Goal: Information Seeking & Learning: Learn about a topic

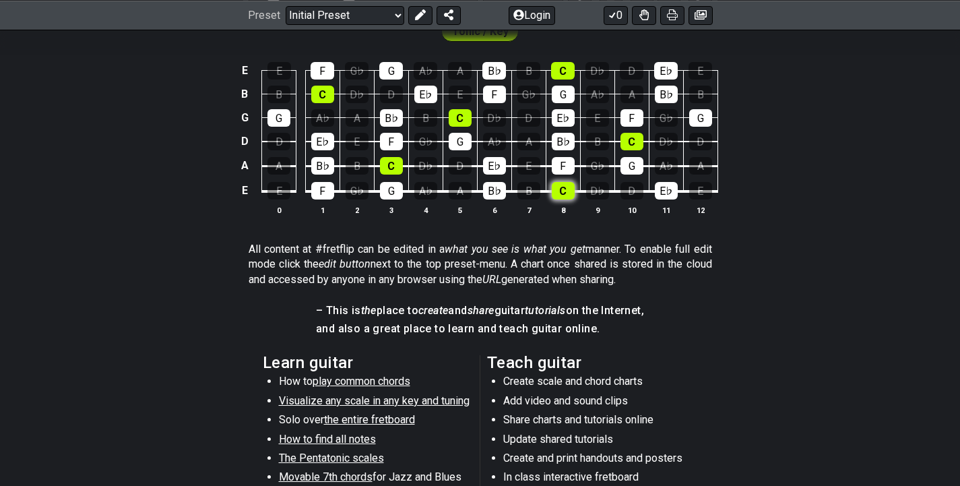
scroll to position [222, 0]
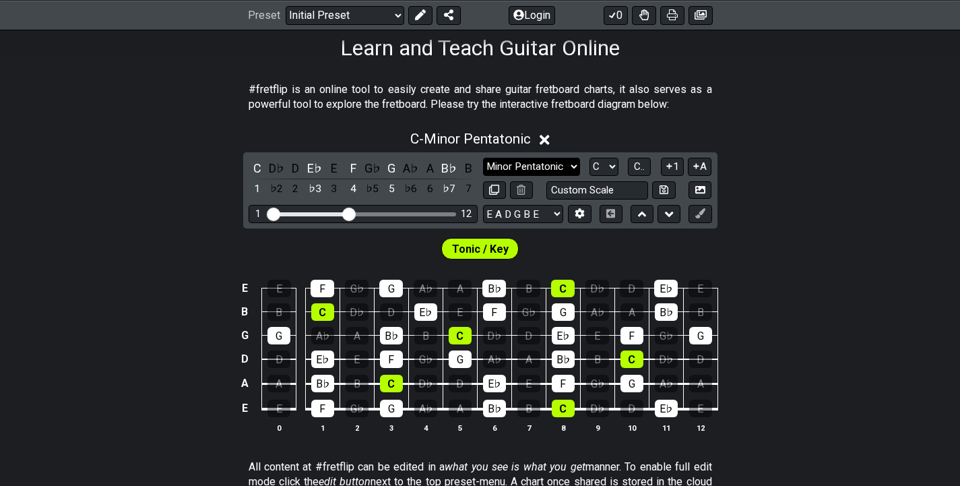
click at [556, 168] on select "Minor Pentatonic Click to edit Minor Pentatonic Major Pentatonic Minor Blues Ma…" at bounding box center [531, 167] width 97 height 18
click at [759, 90] on section "#fretflip is an online tool to easily create and share guitar fretboard charts,…" at bounding box center [480, 100] width 960 height 46
click at [568, 165] on select "Minor Pentatonic Click to edit Minor Pentatonic Major Pentatonic Minor Blues Ma…" at bounding box center [531, 167] width 97 height 18
click at [626, 191] on input "text" at bounding box center [597, 190] width 102 height 18
type input "Custom Scale"
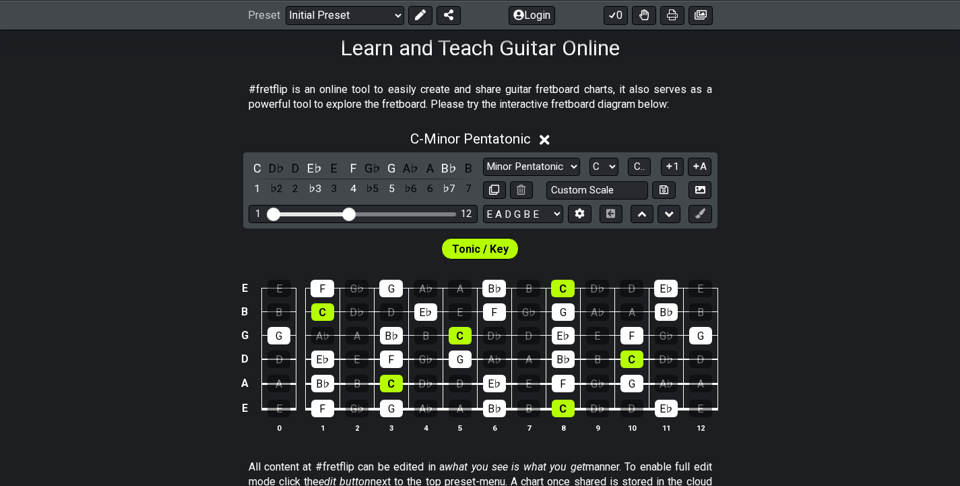
click at [743, 162] on div "C - Minor Pentatonic C D♭ D E♭ E F G♭ G A♭ A B♭ B 1 ♭2 2 ♭3 3 4 ♭5 5 ♭6 6 ♭7 7 …" at bounding box center [480, 287] width 960 height 329
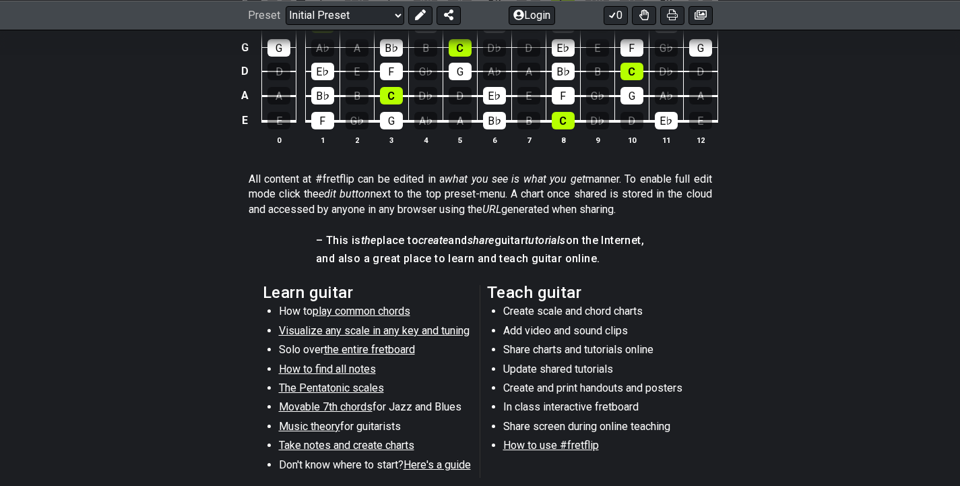
scroll to position [409, 0]
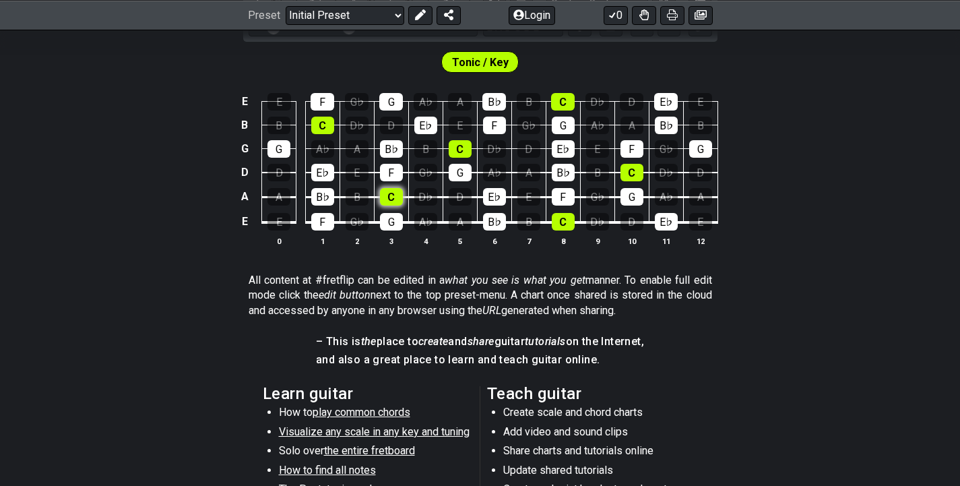
click at [393, 200] on div "C" at bounding box center [391, 197] width 23 height 18
click at [400, 195] on div "C" at bounding box center [391, 197] width 23 height 18
click at [388, 200] on div "C" at bounding box center [391, 197] width 23 height 18
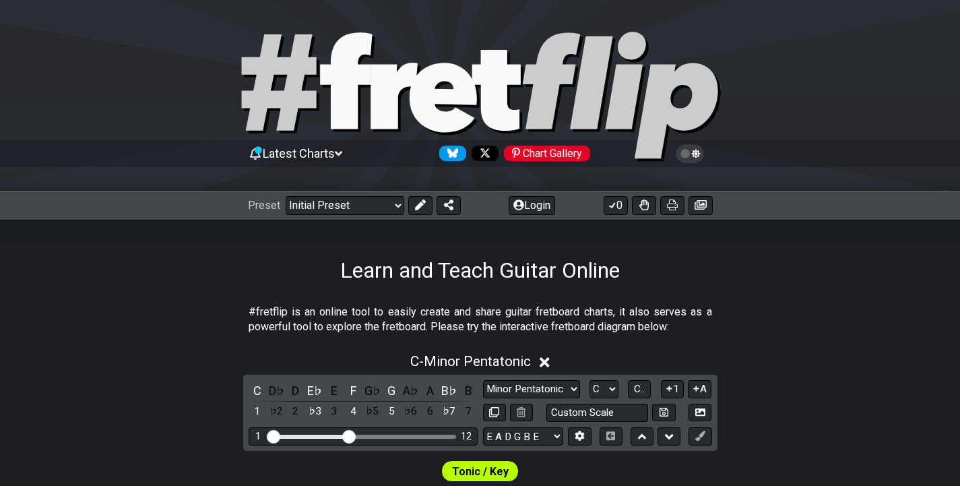
scroll to position [17, 0]
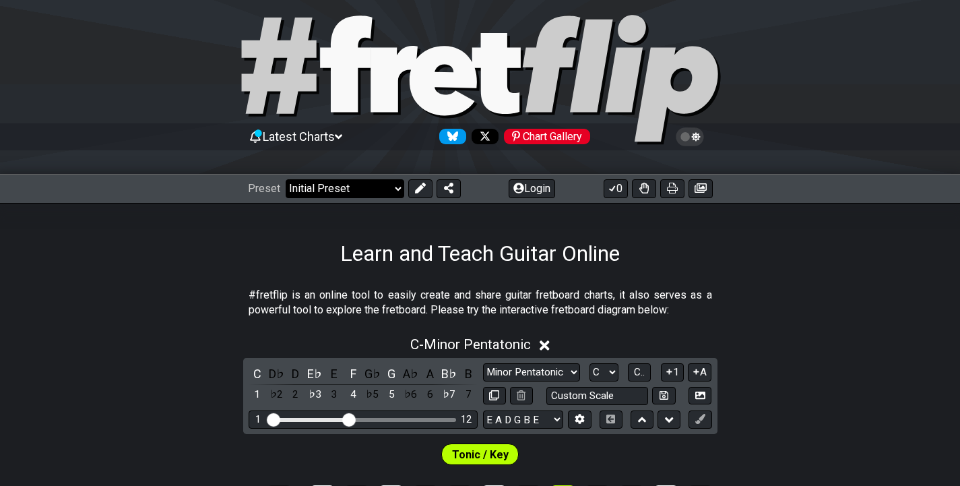
click at [395, 180] on select "Welcome to #fretflip! Initial Preset Custom Preset Minor Pentatonic Major Penta…" at bounding box center [345, 188] width 119 height 19
click at [286, 179] on select "Welcome to #fretflip! Initial Preset Custom Preset Minor Pentatonic Major Penta…" at bounding box center [345, 188] width 119 height 19
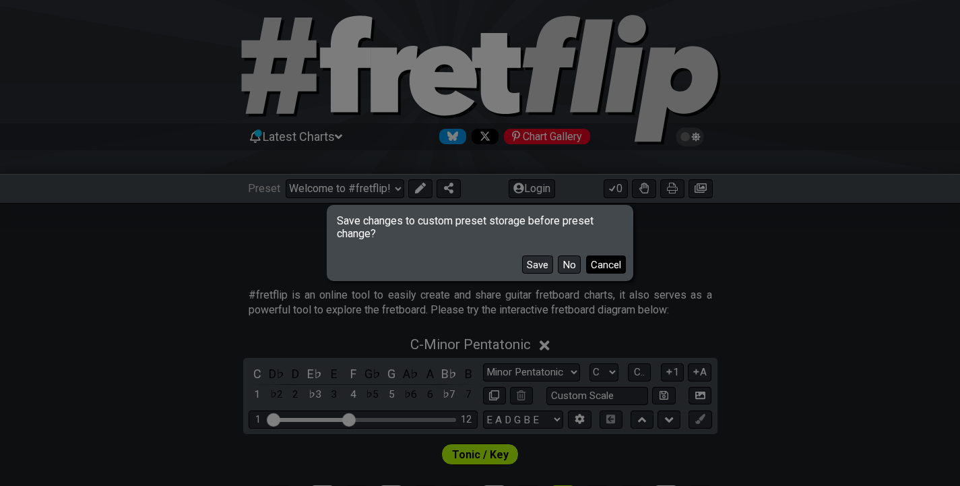
scroll to position [104, 0]
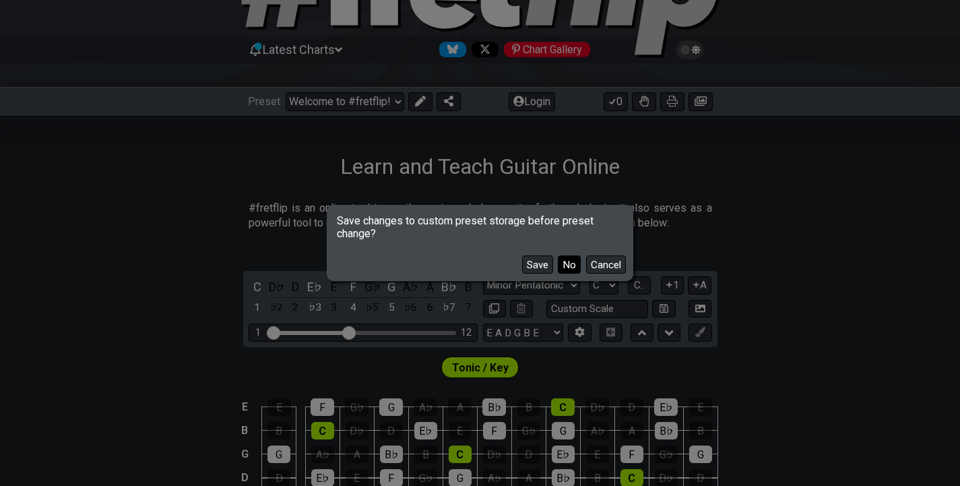
click at [573, 264] on button "No" at bounding box center [569, 264] width 23 height 18
select select "/minor-triad-arpeggios"
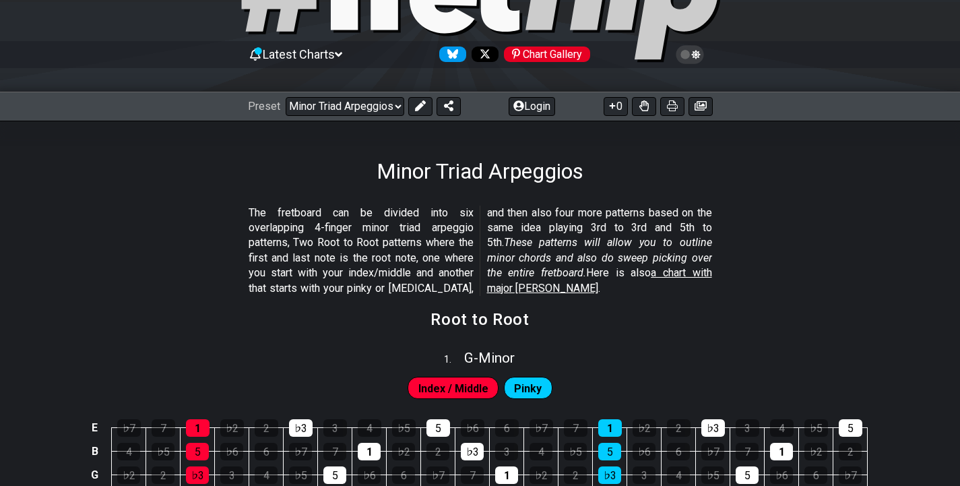
scroll to position [81, 0]
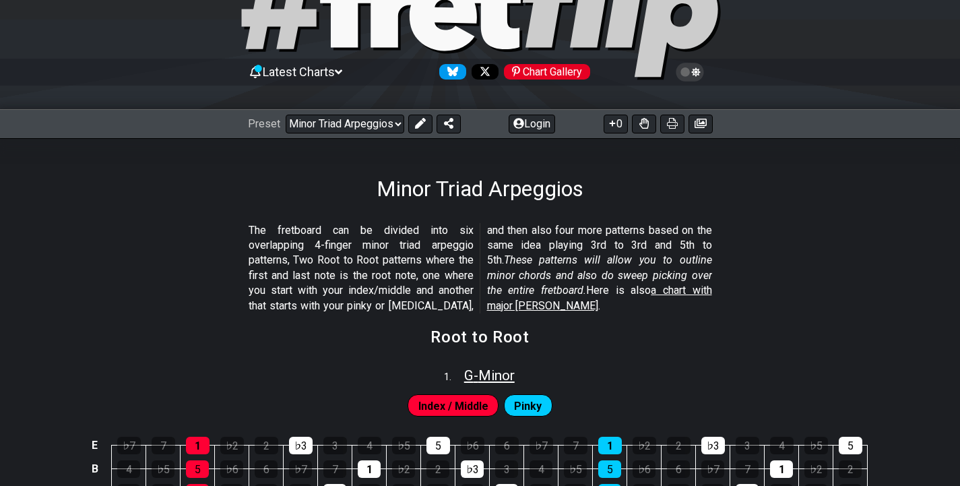
click at [494, 376] on span "G - Minor" at bounding box center [489, 375] width 51 height 16
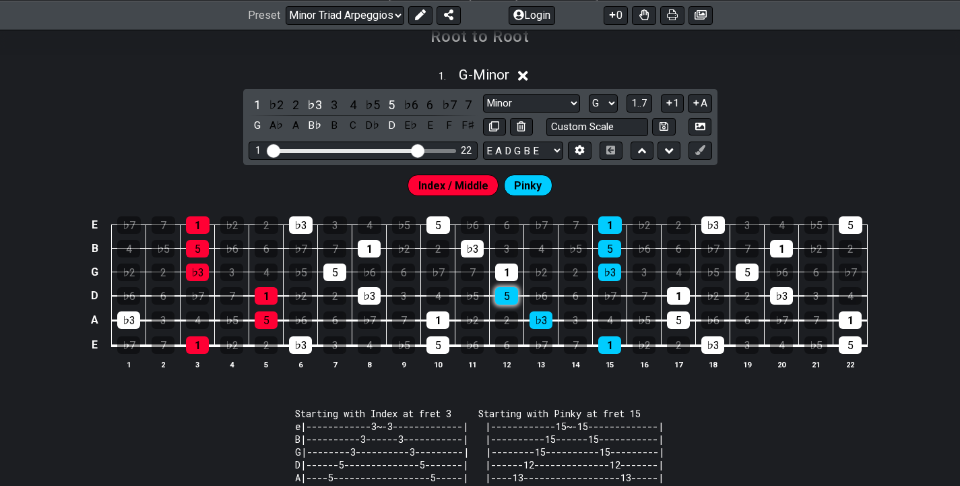
scroll to position [373, 0]
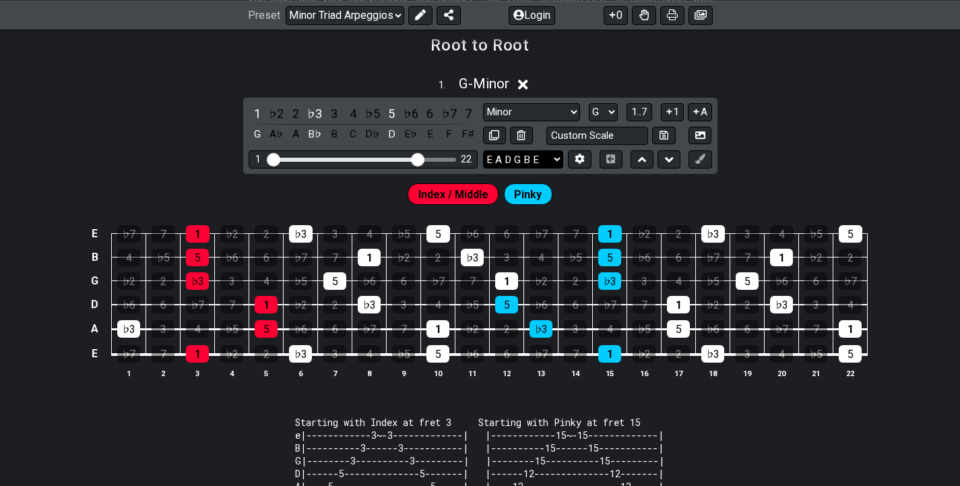
click at [528, 153] on select "E A D G B E E A D G B E E A D G B E B E A D F♯ B A D G C E A D A D G B E E♭ A♭ …" at bounding box center [523, 159] width 80 height 18
click at [483, 150] on select "E A D G B E E A D G B E E A D G B E B E A D F♯ B A D G C E A D A D G B E E♭ A♭ …" at bounding box center [523, 159] width 80 height 18
click at [606, 111] on select "A♭ A A♯ B♭ B C C♯ D♭ D D♯ E♭ E F F♯ G♭ G G♯" at bounding box center [603, 112] width 29 height 18
click at [589, 103] on select "A♭ A A♯ B♭ B C C♯ D♭ D D♯ E♭ E F F♯ G♭ G G♯" at bounding box center [603, 112] width 29 height 18
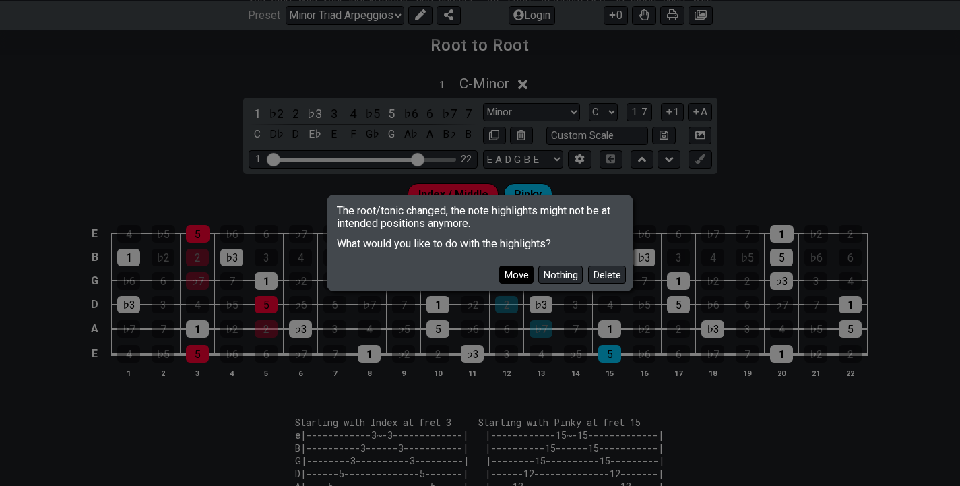
click at [528, 277] on button "Move" at bounding box center [516, 274] width 34 height 18
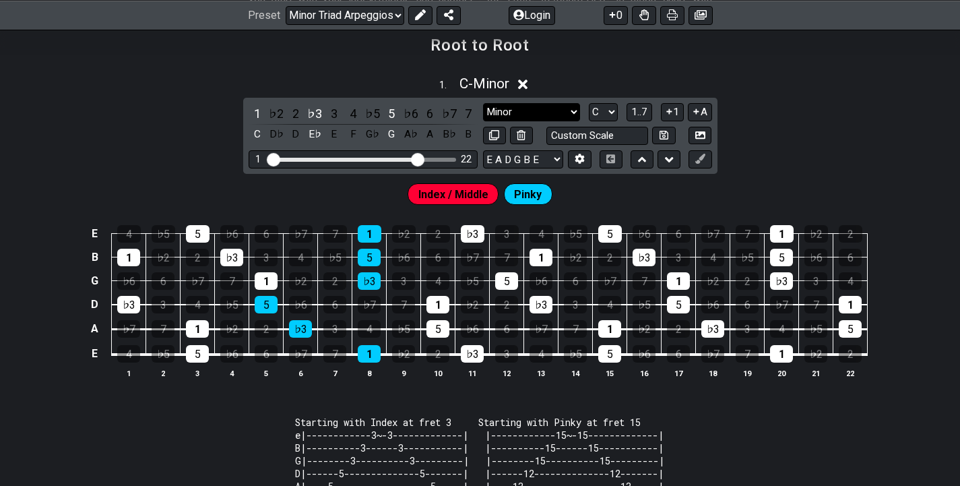
click at [520, 103] on select "Minor Root Minor Pentatonic Major Pentatonic Minor Blues Major Blues Major / [P…" at bounding box center [531, 112] width 97 height 18
click at [600, 116] on select "A♭ A A♯ B♭ B C C♯ D♭ D D♯ E♭ E F F♯ G♭ G G♯" at bounding box center [603, 112] width 29 height 18
click at [589, 103] on select "A♭ A A♯ B♭ B C C♯ D♭ D D♯ E♭ E F F♯ G♭ G G♯" at bounding box center [603, 112] width 29 height 18
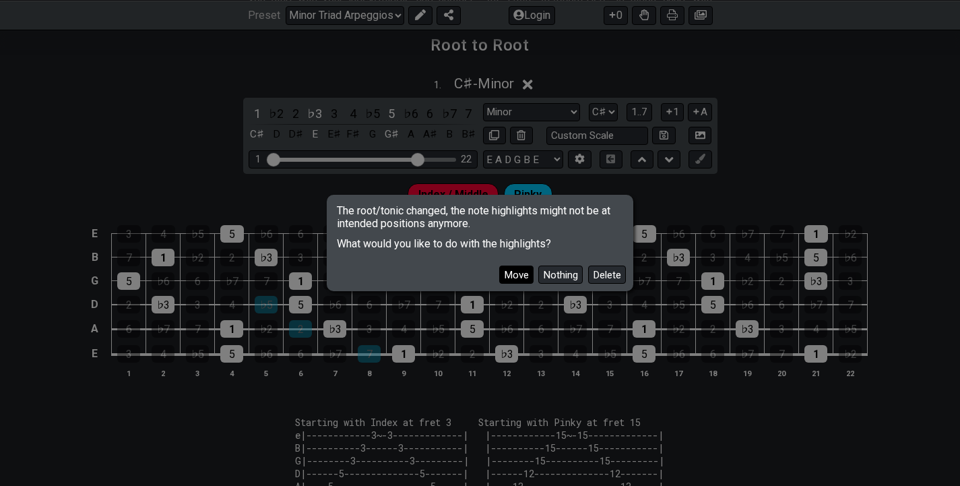
click at [524, 273] on button "Move" at bounding box center [516, 274] width 34 height 18
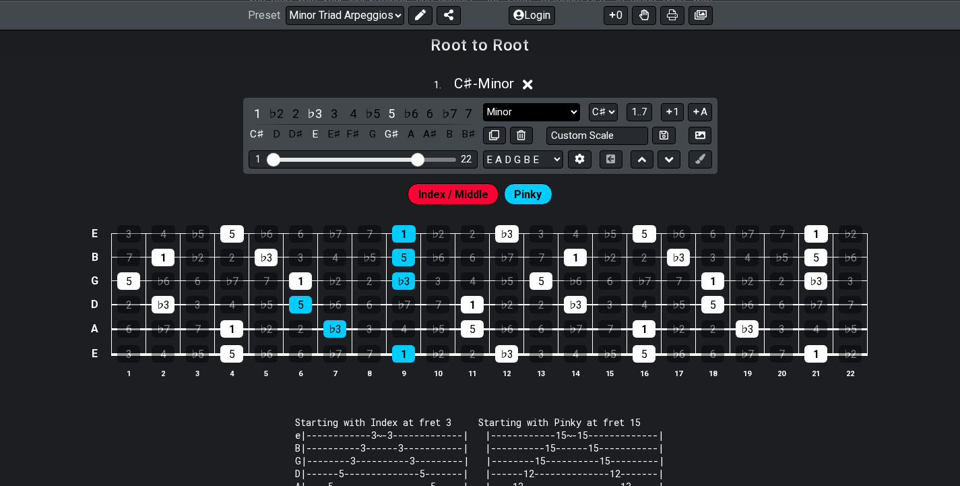
click at [543, 109] on select "Minor Root Minor Pentatonic Major Pentatonic Minor Blues Major Blues Major / [P…" at bounding box center [531, 112] width 97 height 18
click at [591, 110] on select "A♭ A A♯ B♭ B C C♯ D♭ D D♯ E♭ E F F♯ G♭ G G♯" at bounding box center [603, 112] width 29 height 18
click at [589, 103] on select "A♭ A A♯ B♭ B C C♯ D♭ D D♯ E♭ E F F♯ G♭ G G♯" at bounding box center [603, 112] width 29 height 18
click at [599, 109] on select "A♭ A A♯ B♭ B C C♯ D♭ D D♯ E♭ E F F♯ G♭ G G♯" at bounding box center [603, 112] width 29 height 18
select select "C"
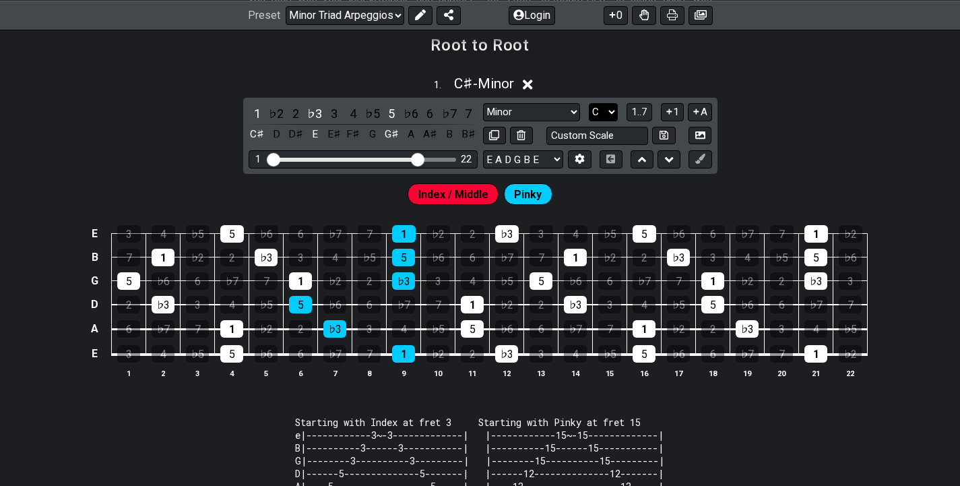
click at [589, 103] on select "A♭ A A♯ B♭ B C C♯ D♭ D D♯ E♭ E F F♯ G♭ G G♯" at bounding box center [603, 112] width 29 height 18
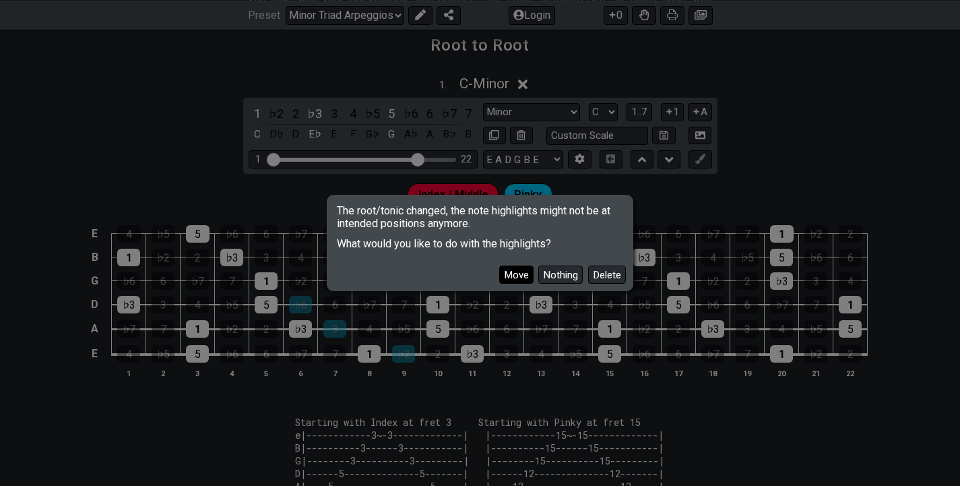
click at [517, 274] on button "Move" at bounding box center [516, 274] width 34 height 18
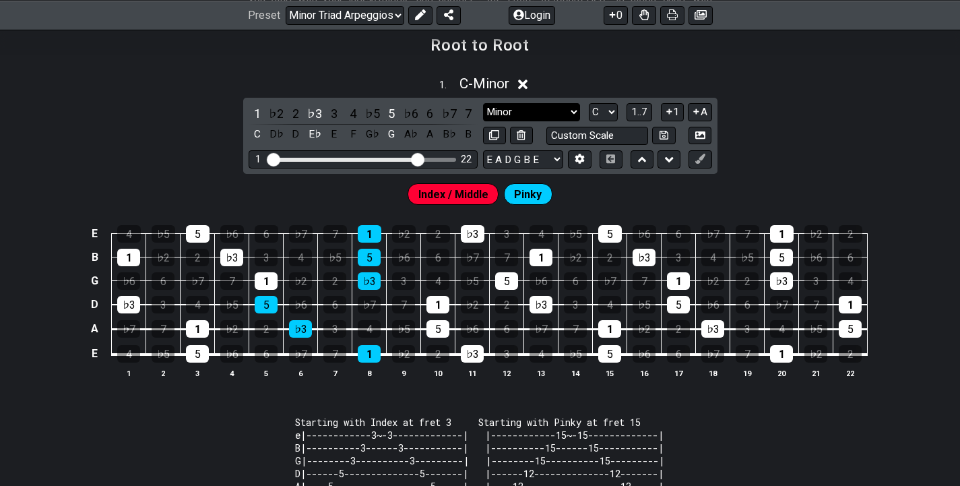
click at [540, 108] on select "Minor Root Minor Pentatonic Major Pentatonic Minor Blues Major Blues Major / [P…" at bounding box center [531, 112] width 97 height 18
select select "Major"
click at [483, 103] on select "Minor Root Minor Pentatonic Major Pentatonic Minor Blues Major Blues Major / [P…" at bounding box center [531, 112] width 97 height 18
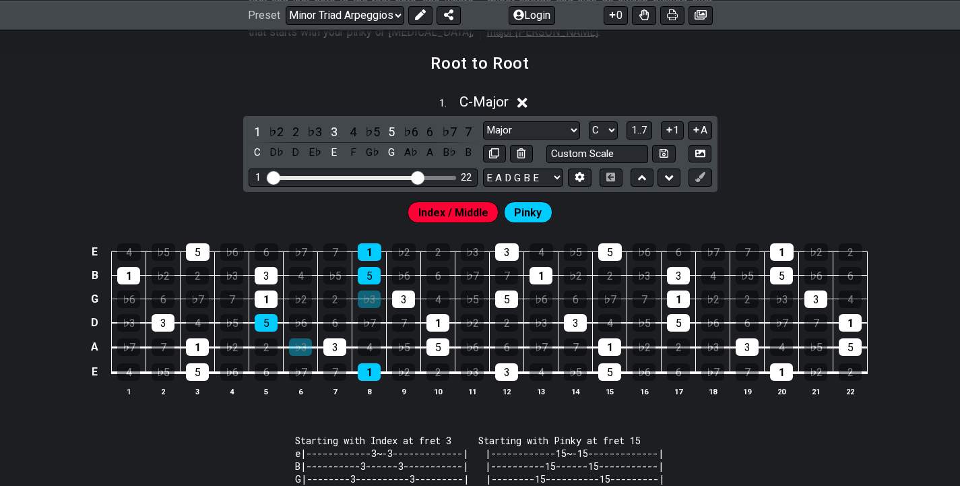
scroll to position [364, 0]
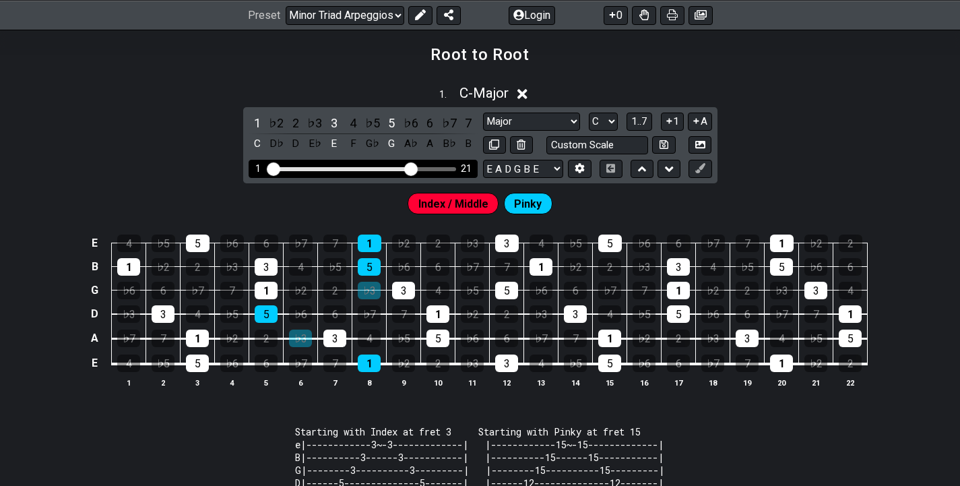
drag, startPoint x: 415, startPoint y: 167, endPoint x: 407, endPoint y: 168, distance: 7.4
click at [407, 168] on input "Visible fret range" at bounding box center [362, 168] width 191 height 0
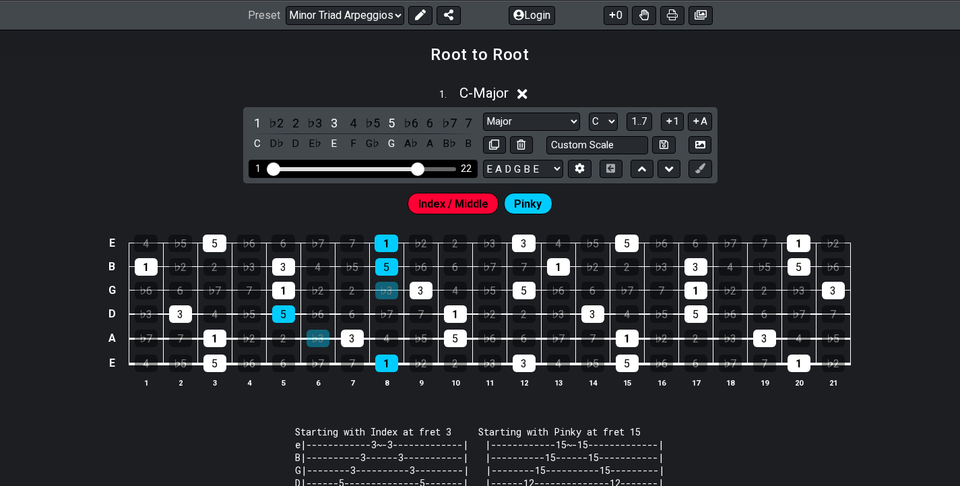
click at [416, 168] on input "Visible fret range" at bounding box center [362, 168] width 191 height 0
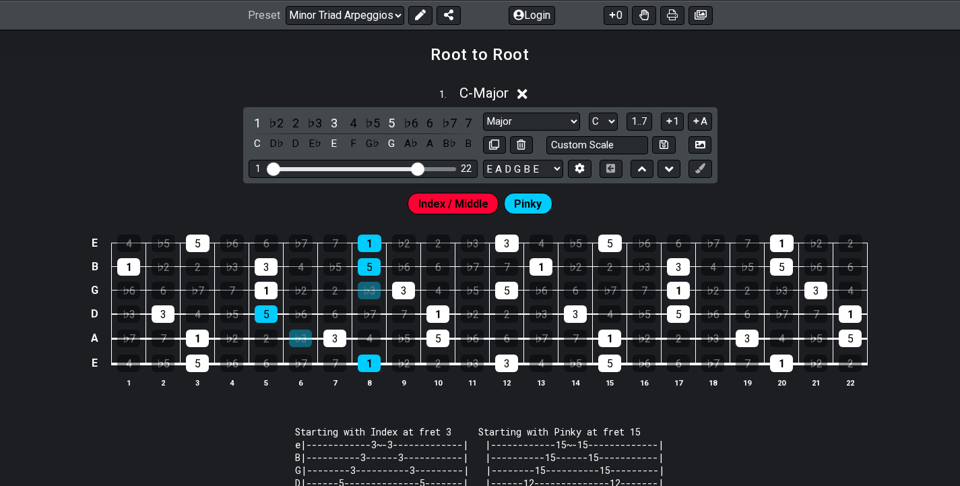
click at [531, 204] on span "Pinky" at bounding box center [528, 204] width 28 height 20
click at [480, 203] on span "Index / Middle" at bounding box center [453, 204] width 70 height 20
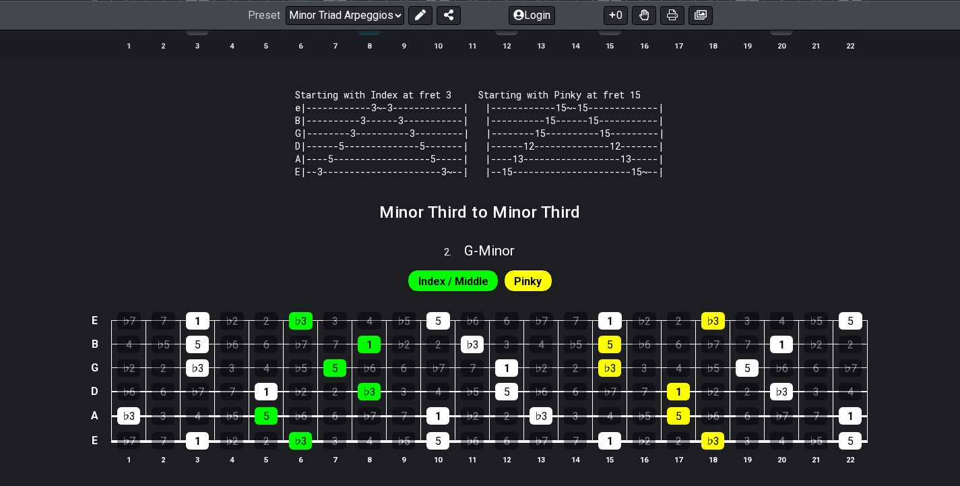
scroll to position [760, 0]
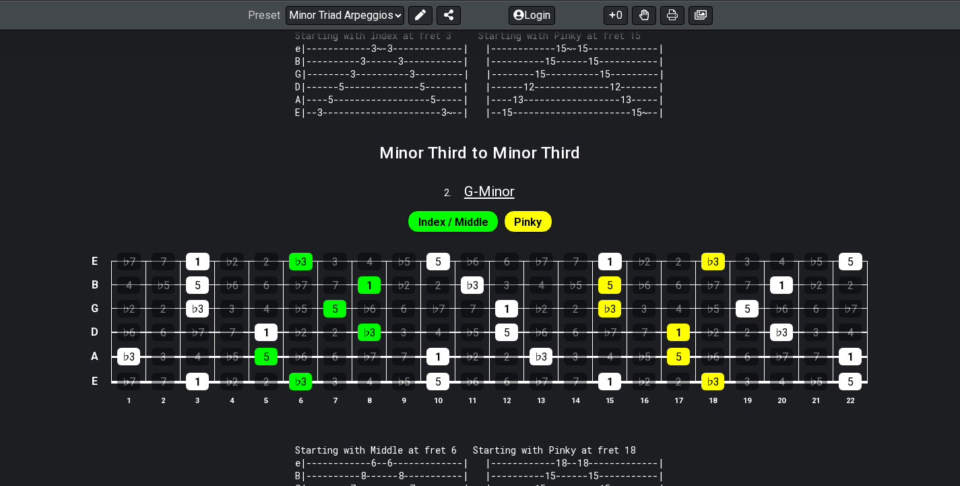
click at [484, 199] on span "G - Minor" at bounding box center [489, 191] width 51 height 16
select select "G"
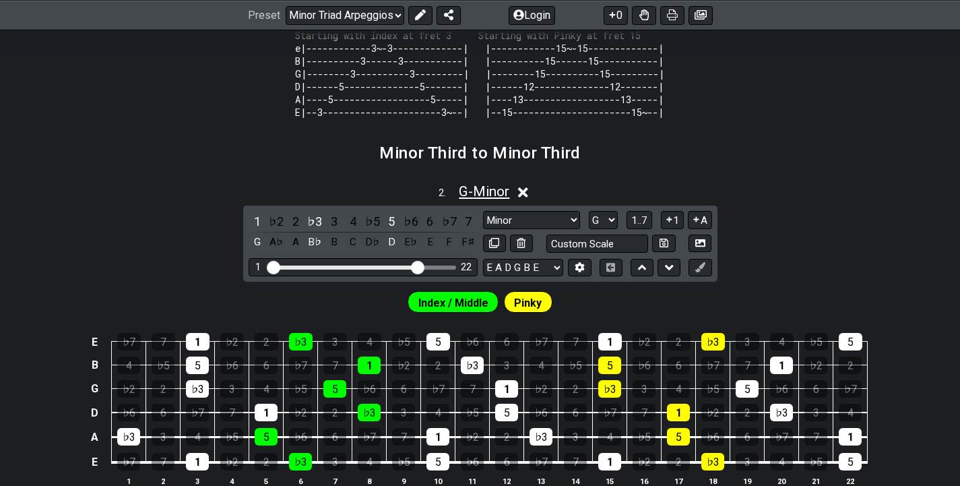
click at [484, 199] on span "G - Minor" at bounding box center [484, 191] width 51 height 16
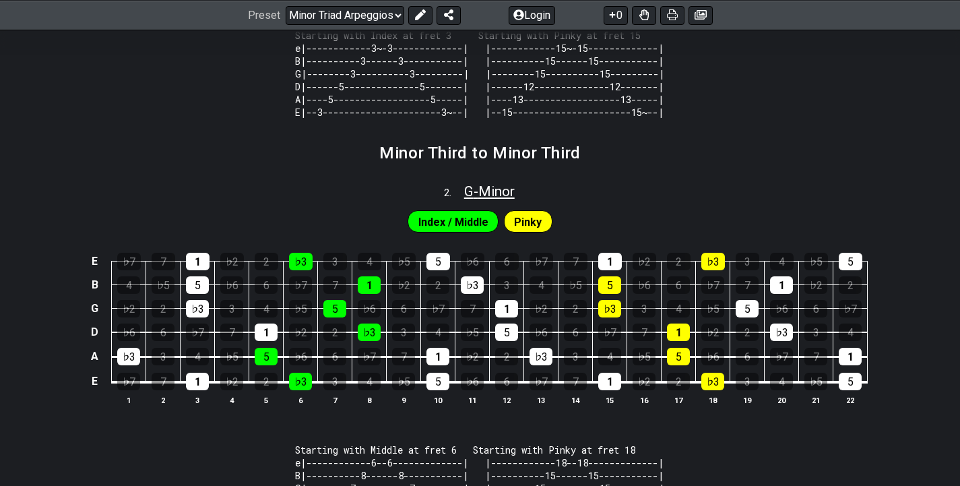
click at [484, 199] on span "G - Minor" at bounding box center [489, 191] width 51 height 16
select select "G"
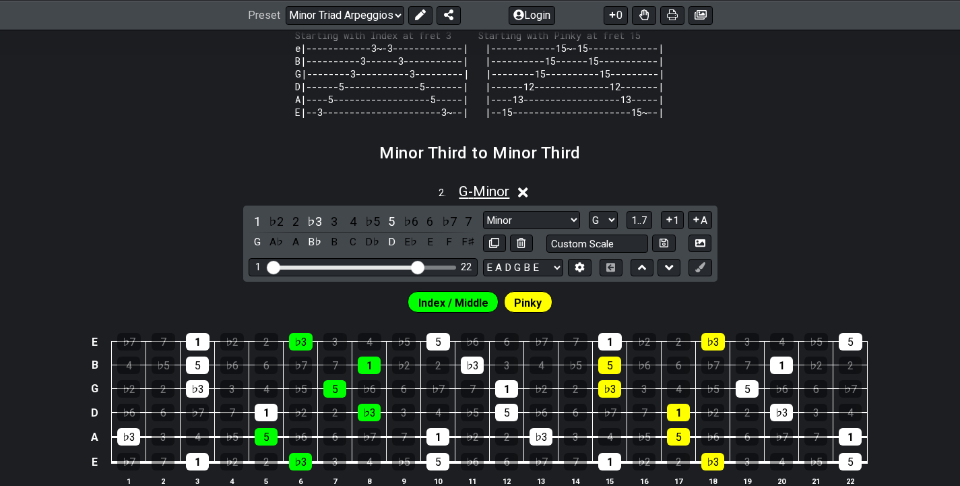
click at [484, 199] on span "G - Minor" at bounding box center [484, 191] width 51 height 16
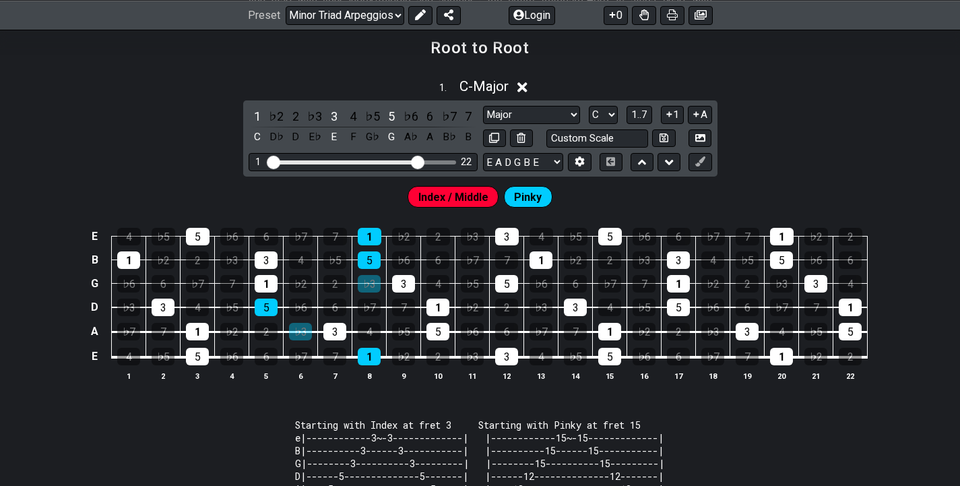
scroll to position [0, 0]
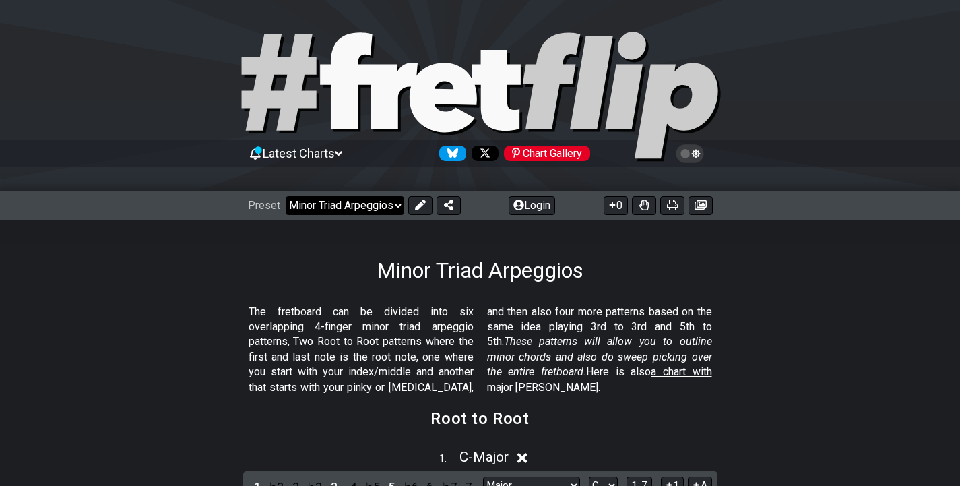
click at [309, 207] on select "Welcome to #fretflip! Initial Preset Custom Preset Minor Pentatonic Major Penta…" at bounding box center [345, 205] width 119 height 19
click at [286, 196] on select "Welcome to #fretflip! Initial Preset Custom Preset Minor Pentatonic Major Penta…" at bounding box center [345, 205] width 119 height 19
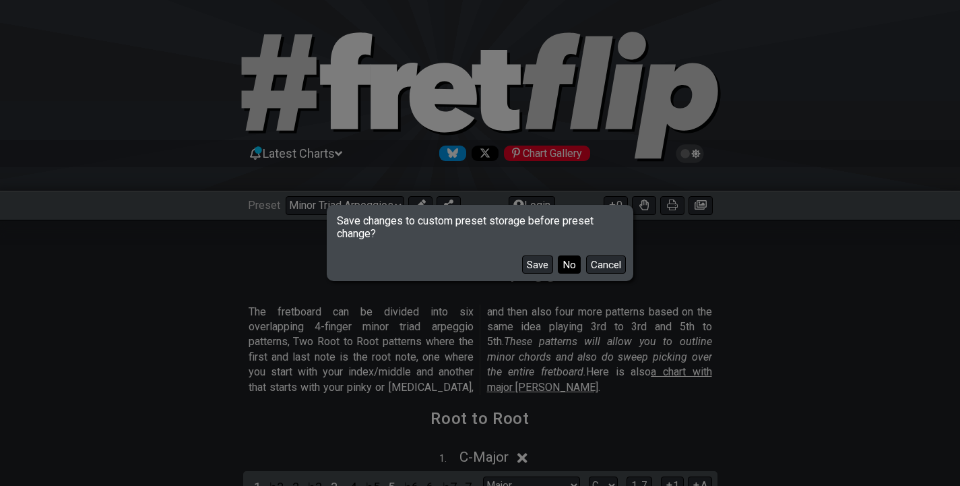
click at [569, 265] on button "No" at bounding box center [569, 264] width 23 height 18
select select "/welcome"
select select "Minor Pentatonic"
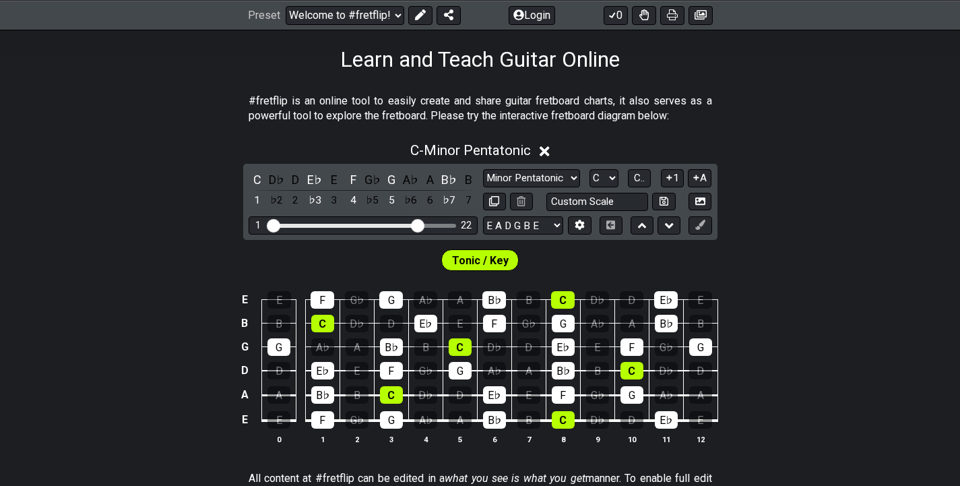
scroll to position [241, 0]
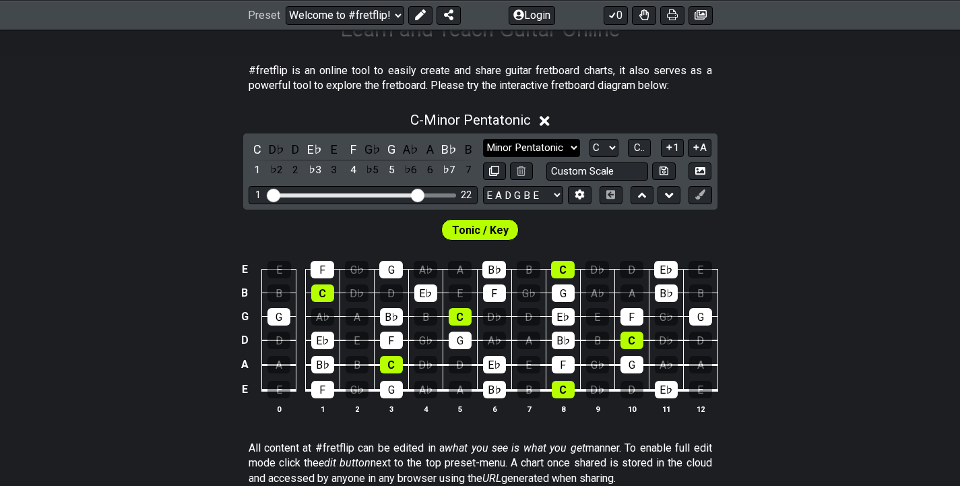
click at [541, 147] on select "Minor Pentatonic Click to edit Minor Pentatonic Major Pentatonic Minor Blues Ma…" at bounding box center [531, 148] width 97 height 18
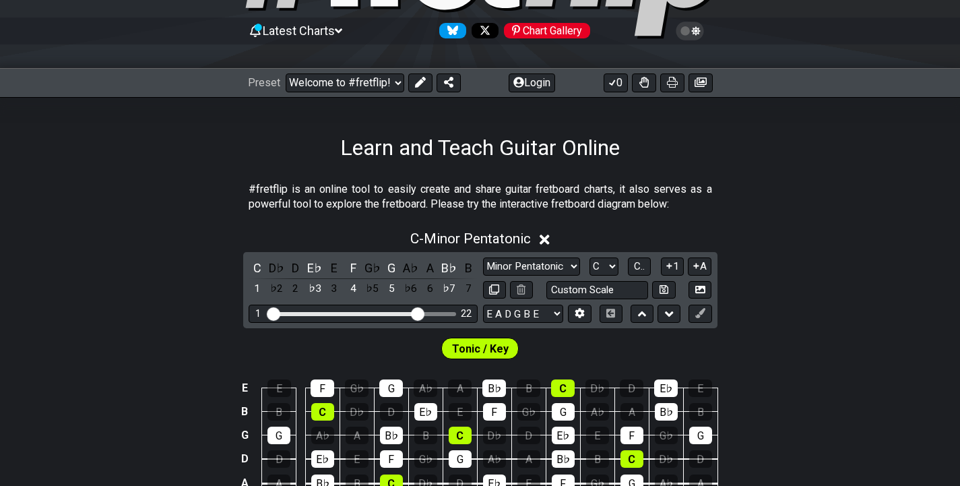
scroll to position [86, 0]
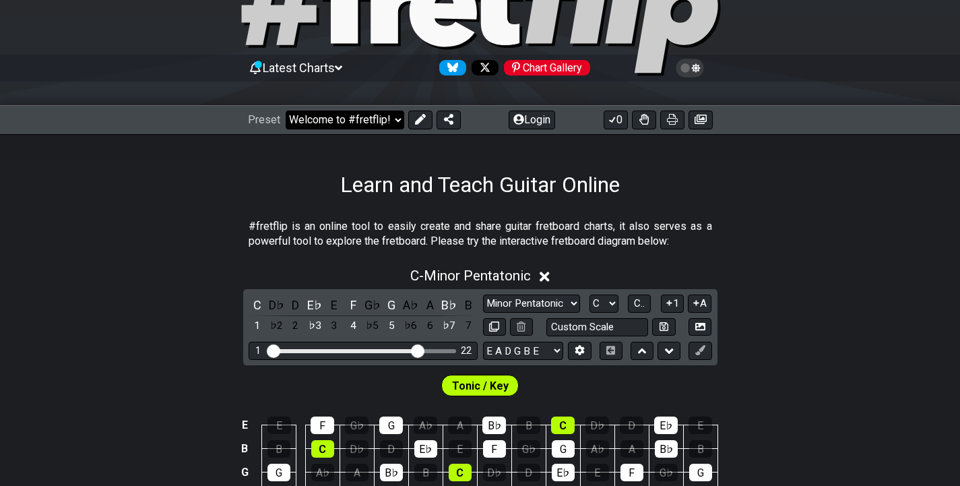
click at [385, 116] on select "Welcome to #fretflip! Initial Preset Custom Preset Minor Pentatonic Major Penta…" at bounding box center [345, 119] width 119 height 19
click at [286, 110] on select "Welcome to #fretflip! Initial Preset Custom Preset Minor Pentatonic Major Penta…" at bounding box center [345, 119] width 119 height 19
select select "/movable-7th-chords"
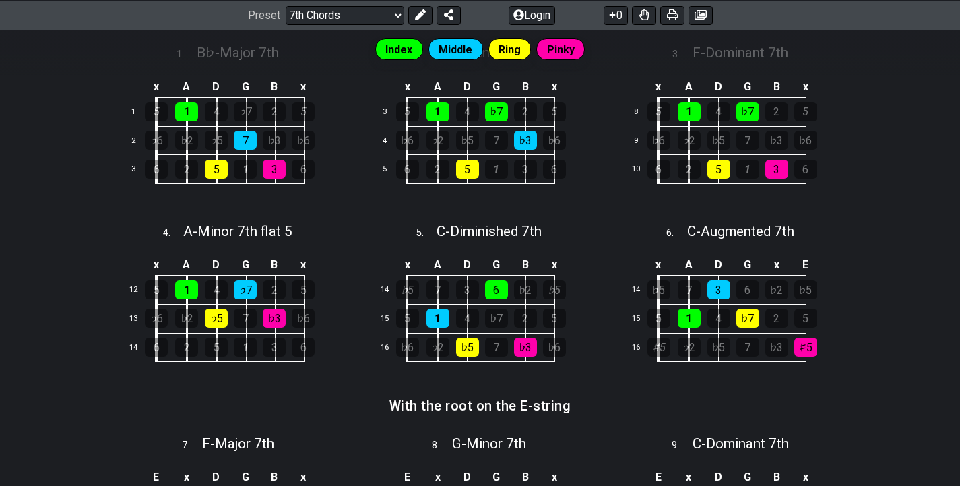
scroll to position [362, 0]
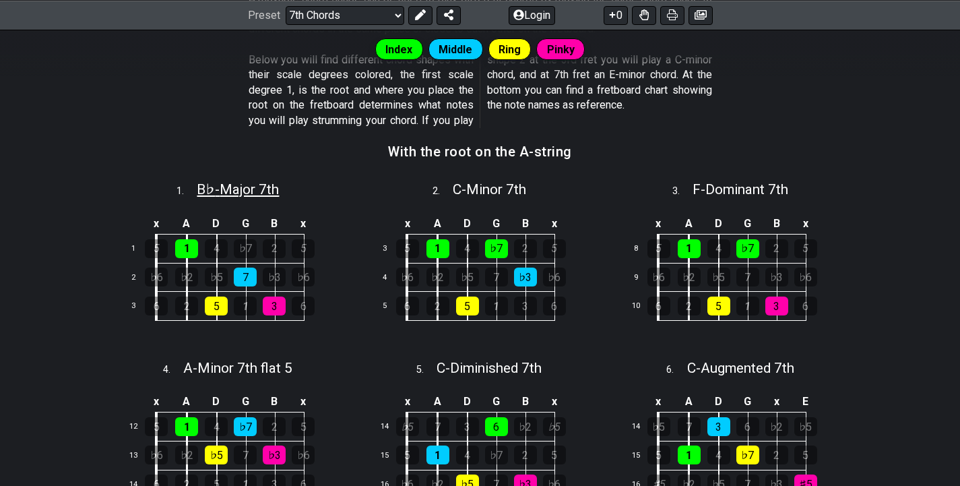
click at [221, 194] on span "B♭ - Major 7th" at bounding box center [238, 189] width 82 height 16
select select "Bb"
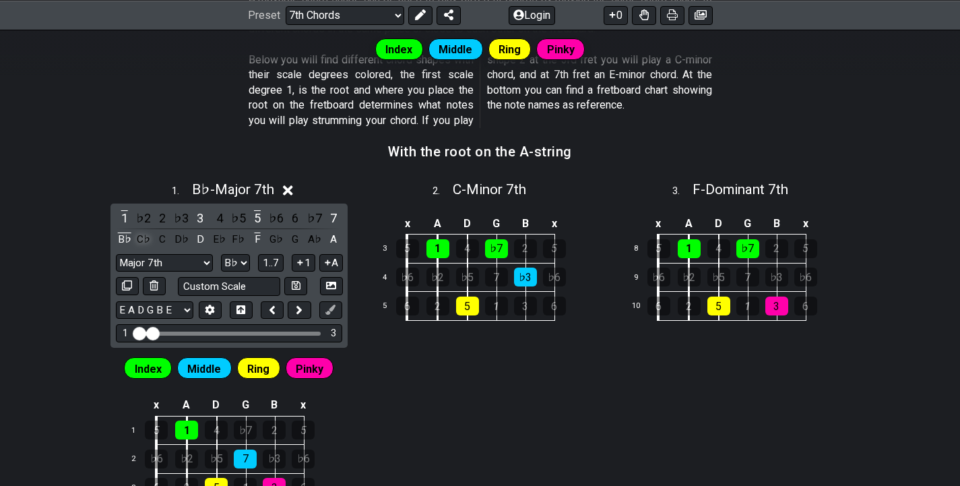
click at [145, 244] on div "C♭" at bounding box center [144, 239] width 18 height 18
click at [129, 235] on div "B♭" at bounding box center [125, 239] width 18 height 18
click at [119, 239] on div "B♭" at bounding box center [125, 239] width 18 height 18
click at [138, 236] on div "C♭" at bounding box center [144, 239] width 18 height 18
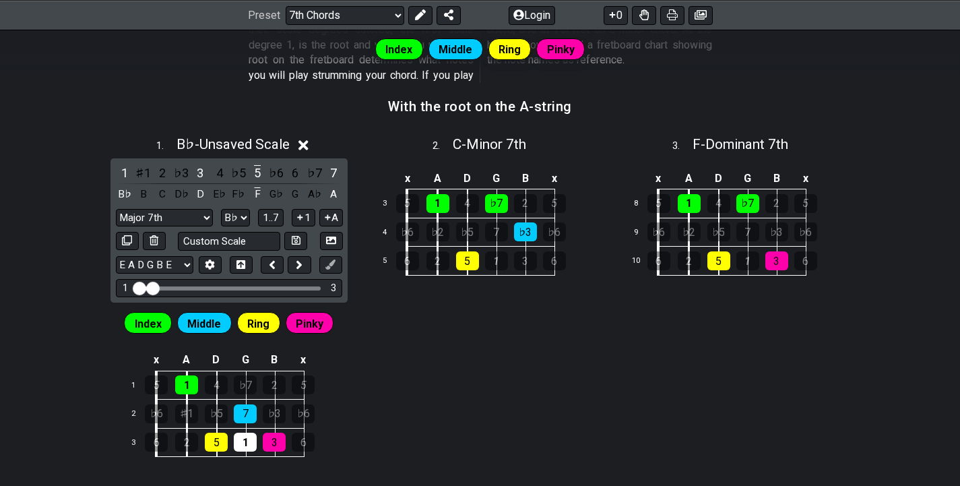
scroll to position [468, 0]
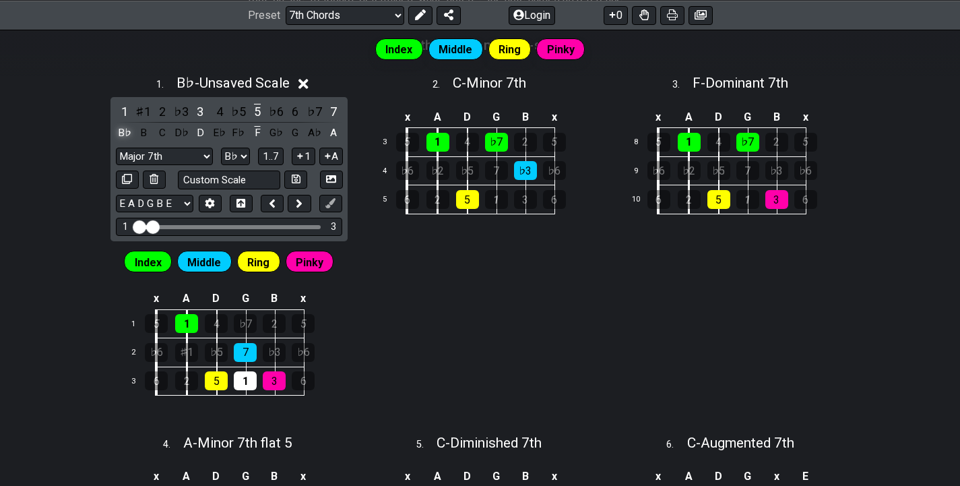
click at [124, 132] on div "B♭" at bounding box center [125, 133] width 18 height 18
click at [306, 86] on icon at bounding box center [303, 84] width 10 height 14
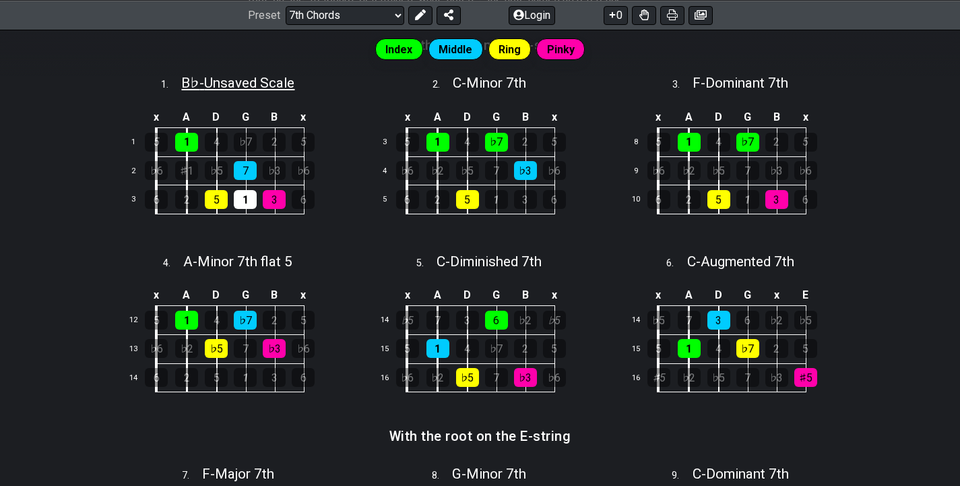
click at [183, 79] on span "B♭ - Unsaved Scale" at bounding box center [237, 83] width 113 height 16
select select "Bb"
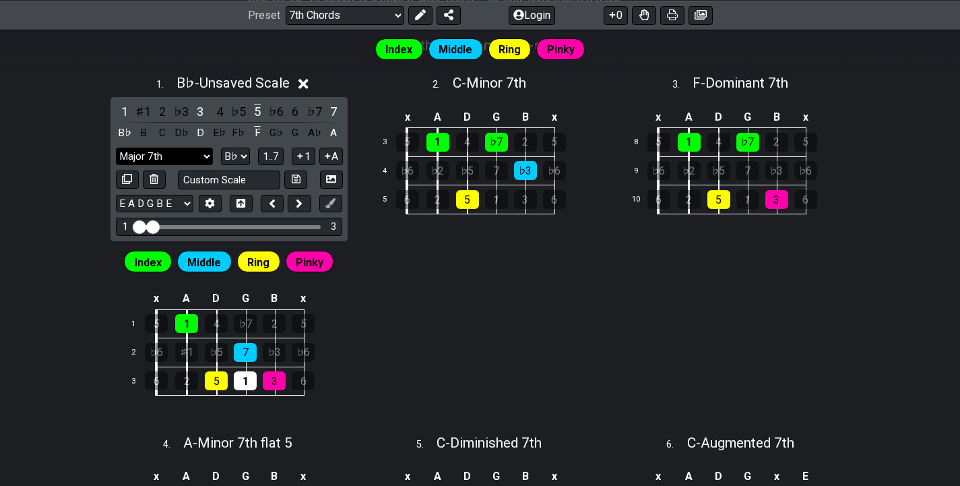
click at [189, 162] on select "Major 7th maj 7 Minor Pentatonic Major Pentatonic Minor Blues Major Blues Major…" at bounding box center [164, 156] width 97 height 18
click at [116, 147] on select "Major 7th maj 7 Minor Pentatonic Major Pentatonic Minor Blues Major Blues Major…" at bounding box center [164, 156] width 97 height 18
click at [175, 158] on select "Major 7th maj 7 Minor Pentatonic Major Pentatonic Minor Blues Major Blues Major…" at bounding box center [164, 156] width 97 height 18
click at [116, 147] on select "Major 7th maj 7 Minor Pentatonic Major Pentatonic Minor Blues Major Blues Major…" at bounding box center [164, 156] width 97 height 18
click at [197, 154] on select "Major 7th maj 7 Minor Pentatonic Major Pentatonic Minor Blues Major Blues Major…" at bounding box center [164, 156] width 97 height 18
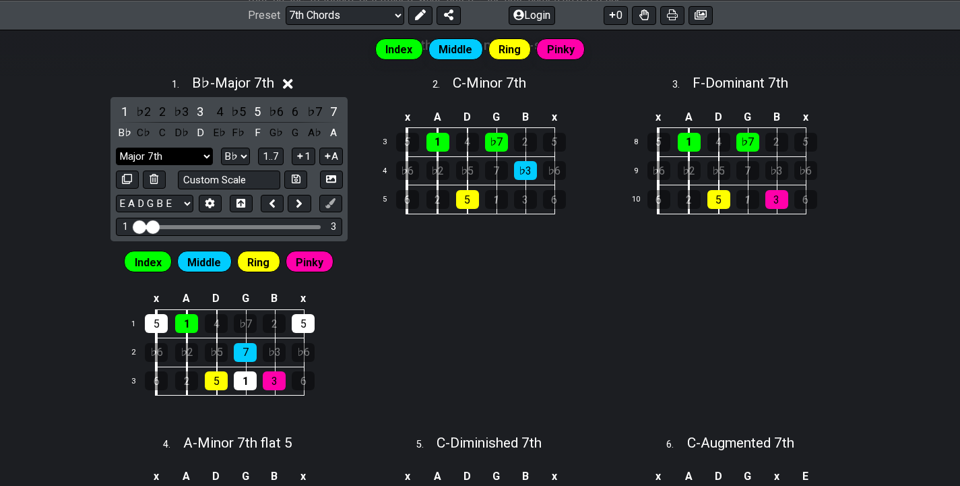
select select "Minor 7th"
click at [116, 147] on select "Major 7th maj 7 Minor Pentatonic Major Pentatonic Minor Blues Major Blues Major…" at bounding box center [164, 156] width 97 height 18
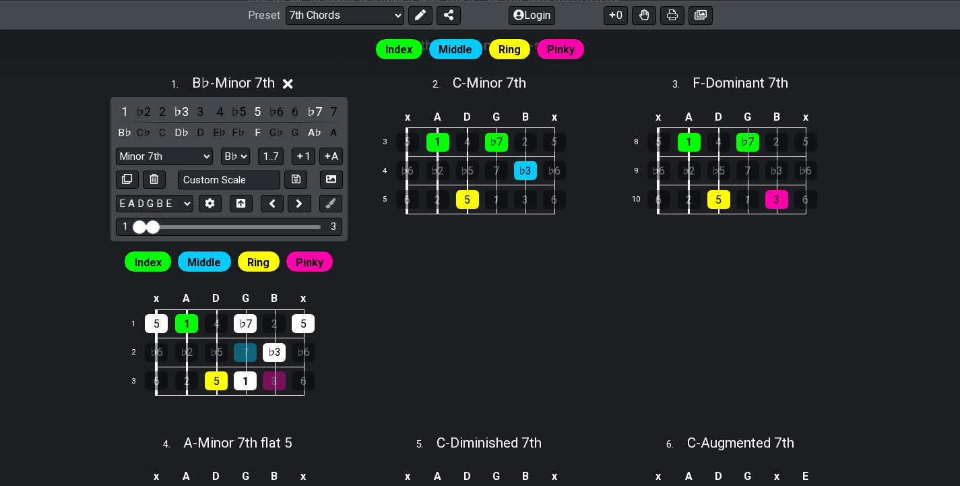
click at [292, 88] on icon at bounding box center [288, 84] width 10 height 14
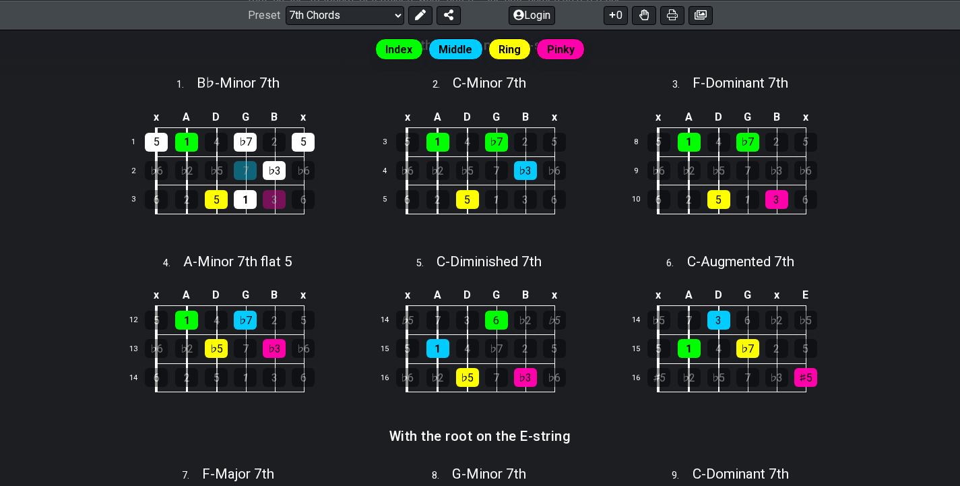
scroll to position [333, 0]
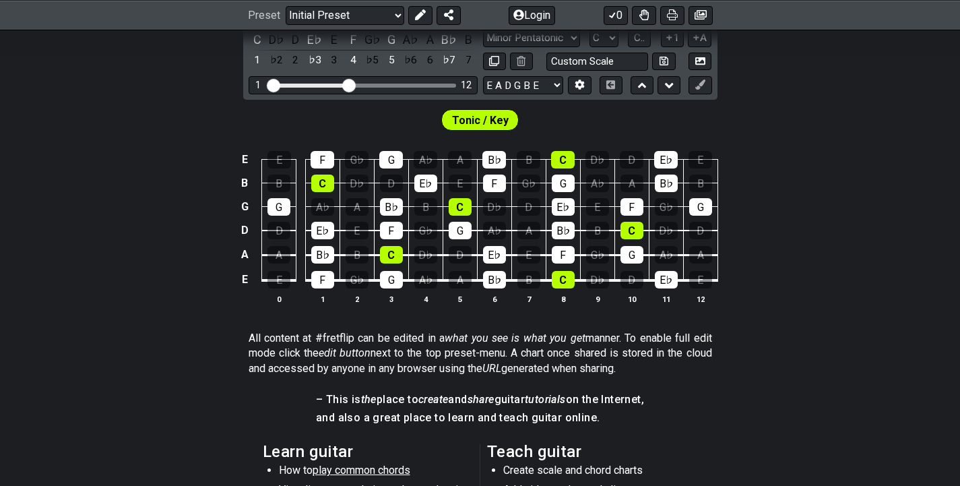
scroll to position [110, 0]
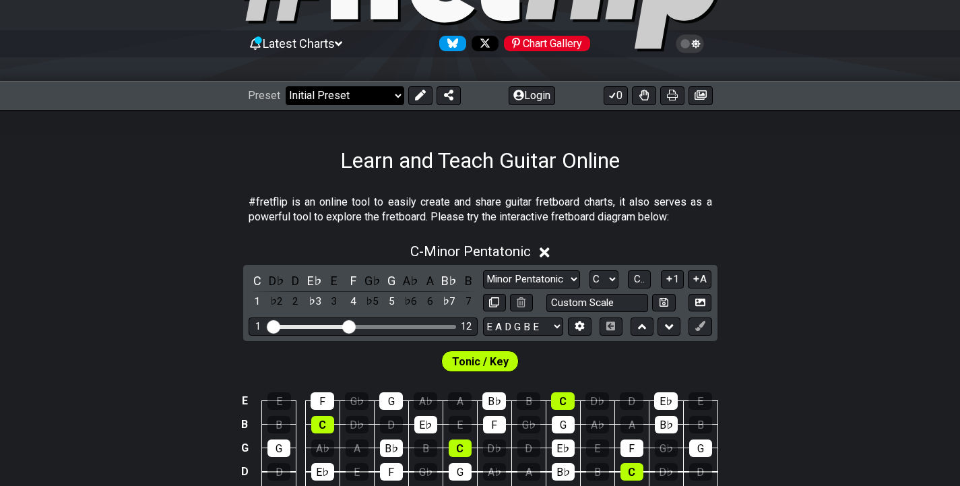
click at [323, 97] on select "Welcome to #fretflip! Initial Preset Custom Preset Minor Pentatonic Major Penta…" at bounding box center [345, 95] width 119 height 19
click at [286, 86] on select "Welcome to #fretflip! Initial Preset Custom Preset Minor Pentatonic Major Penta…" at bounding box center [345, 95] width 119 height 19
select select "/movable-7th-chords"
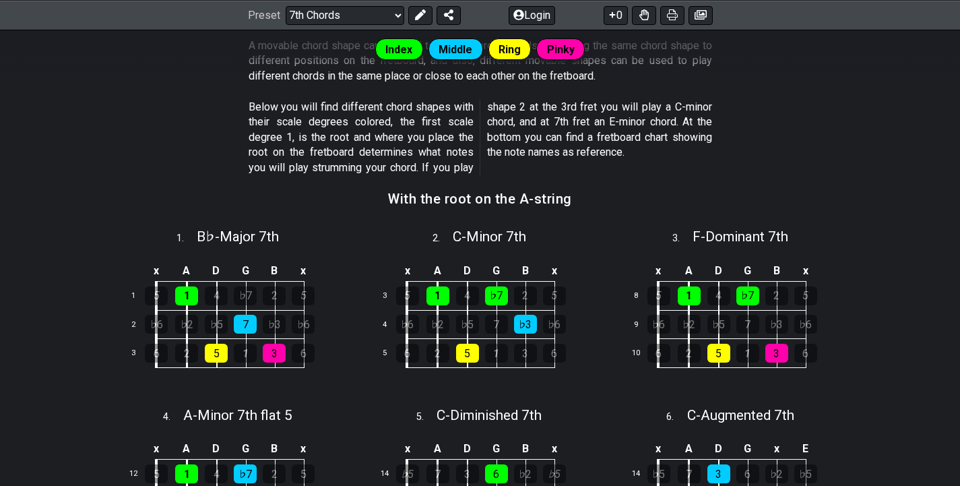
scroll to position [370, 0]
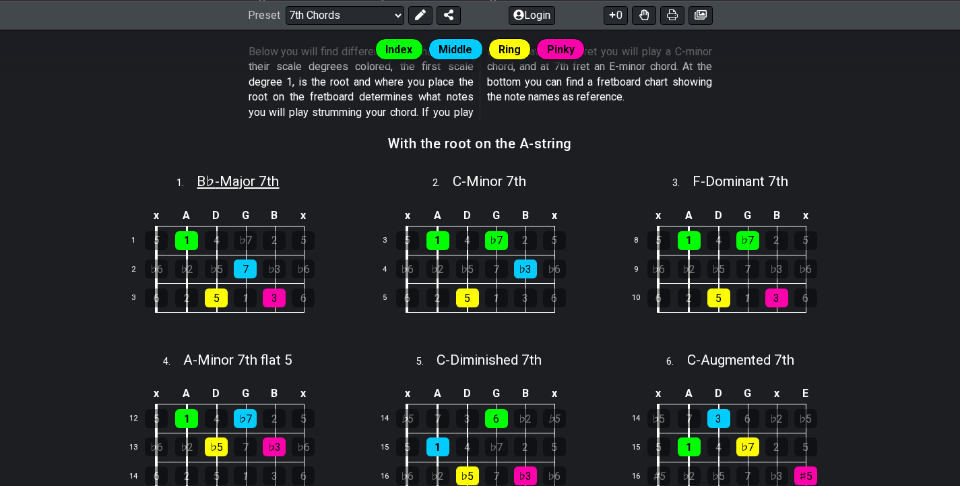
click at [259, 189] on span "B♭ - Major 7th" at bounding box center [238, 181] width 82 height 16
select select "Bb"
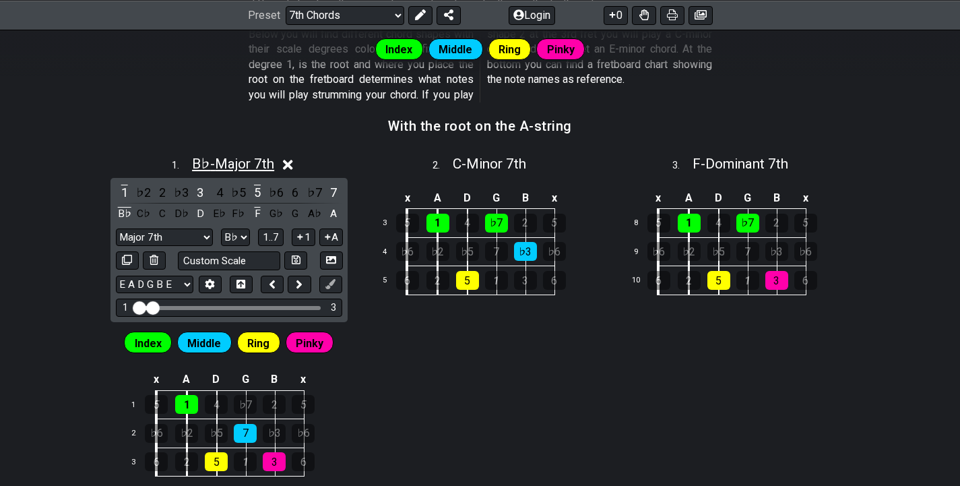
scroll to position [423, 0]
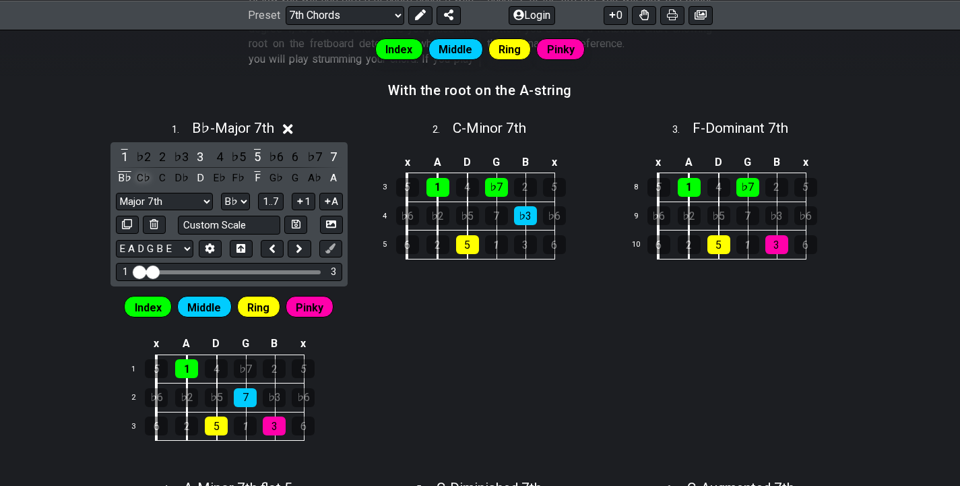
click at [139, 175] on div "C♭" at bounding box center [144, 178] width 18 height 18
click at [141, 176] on div "C♭" at bounding box center [144, 178] width 18 height 18
click at [141, 178] on div "B" at bounding box center [144, 178] width 18 height 18
click at [156, 176] on div "C" at bounding box center [163, 178] width 18 height 18
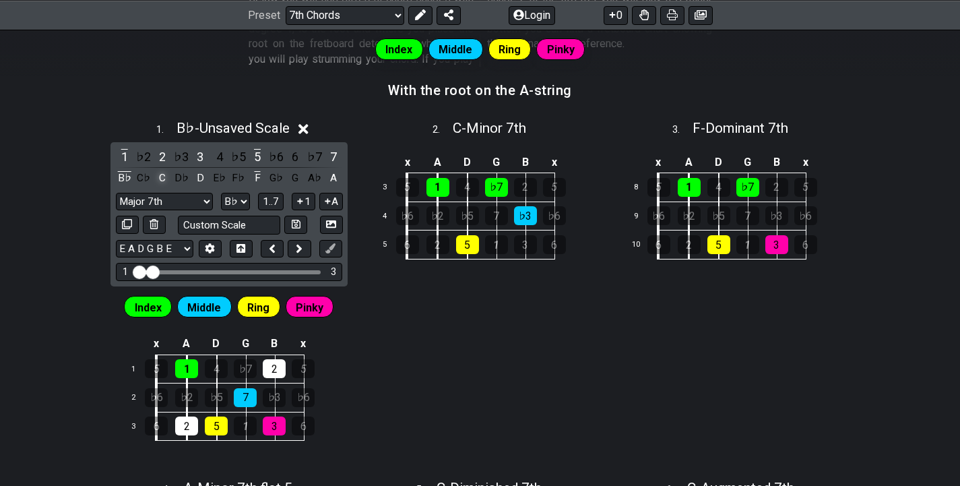
click at [159, 176] on div "C" at bounding box center [163, 178] width 18 height 18
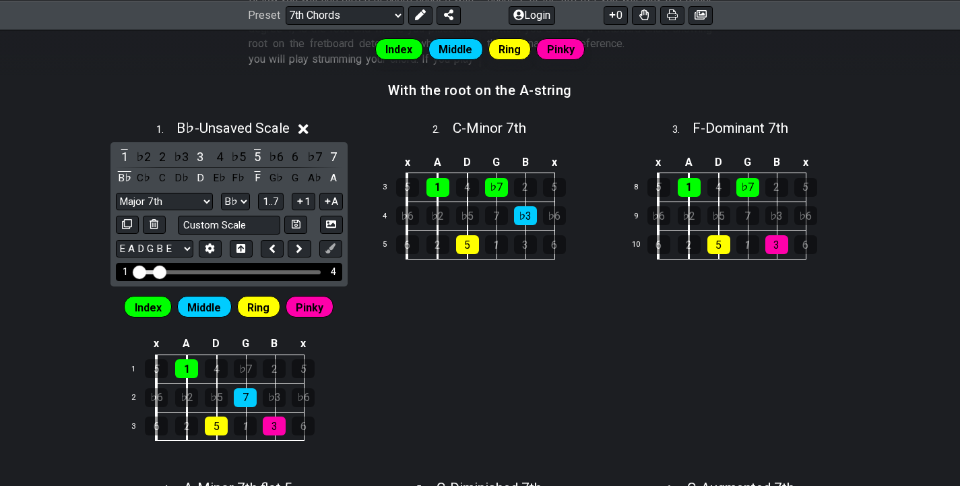
click at [156, 271] on input "Visible fret range" at bounding box center [228, 271] width 191 height 0
click at [154, 271] on input "Visible fret range" at bounding box center [228, 271] width 191 height 0
click at [304, 128] on icon at bounding box center [303, 129] width 10 height 14
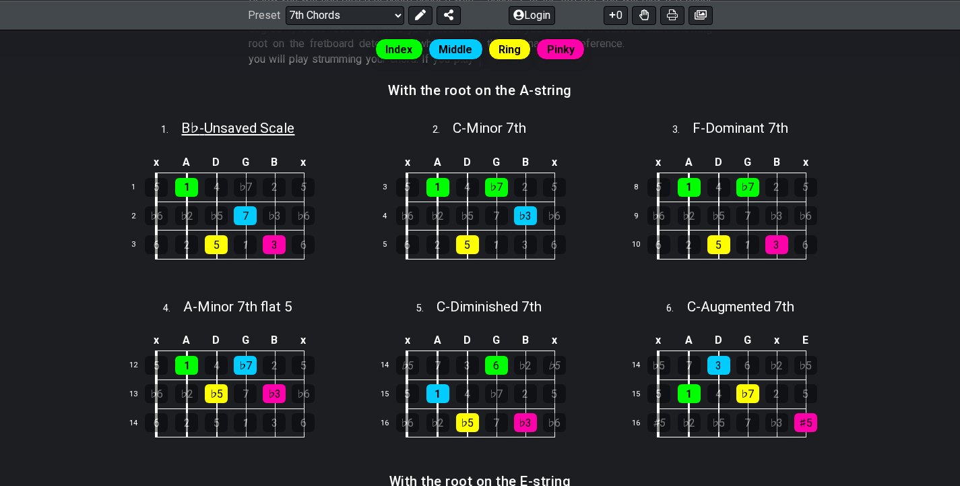
click at [181, 129] on span "B♭ - Unsaved Scale" at bounding box center [237, 128] width 113 height 16
select select "Bb"
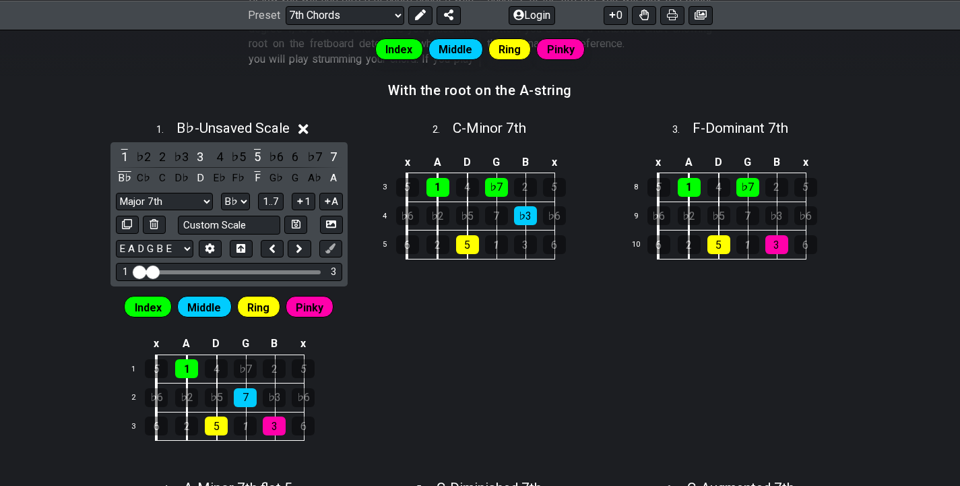
click at [302, 125] on icon at bounding box center [303, 129] width 10 height 10
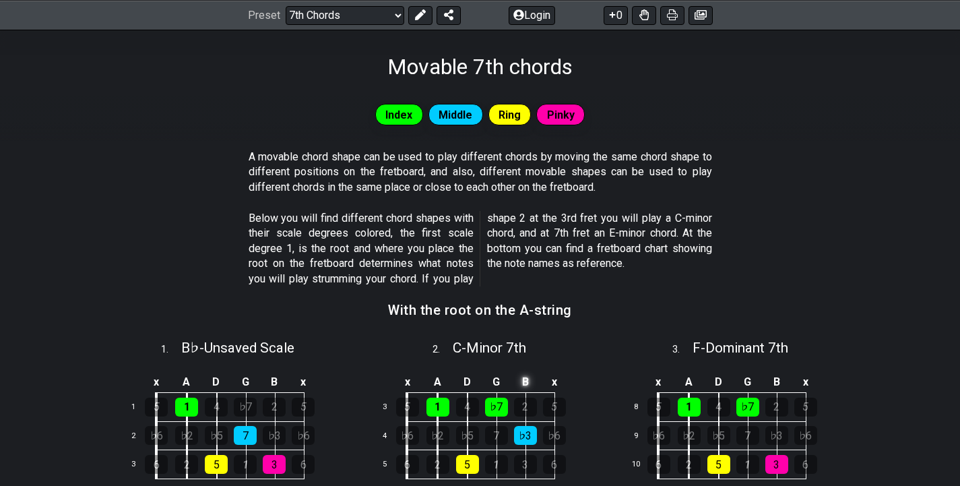
scroll to position [0, 0]
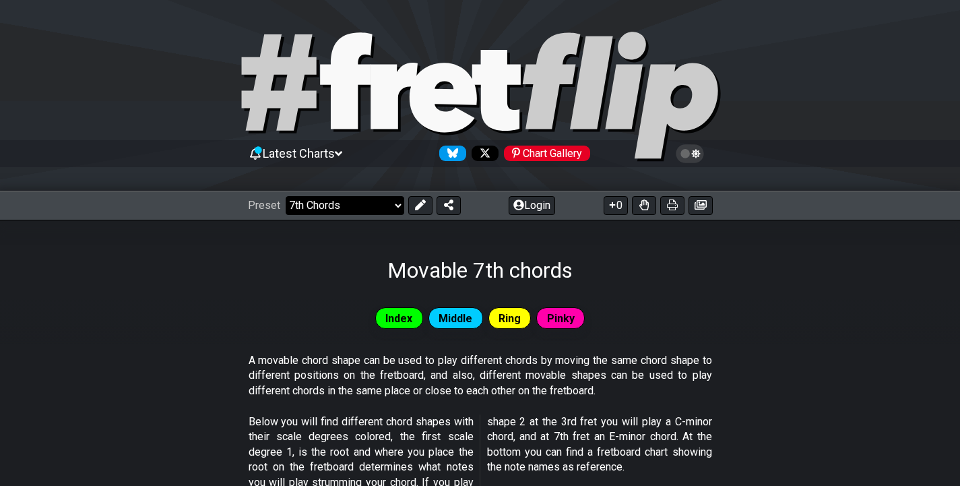
click at [323, 202] on select "Welcome to #fretflip! Initial Preset Custom Preset Minor Pentatonic Major Penta…" at bounding box center [345, 205] width 119 height 19
click at [341, 211] on select "Welcome to #fretflip! Initial Preset Custom Preset Minor Pentatonic Major Penta…" at bounding box center [345, 205] width 119 height 19
click at [286, 196] on select "Welcome to #fretflip! Initial Preset Custom Preset Minor Pentatonic Major Penta…" at bounding box center [345, 205] width 119 height 19
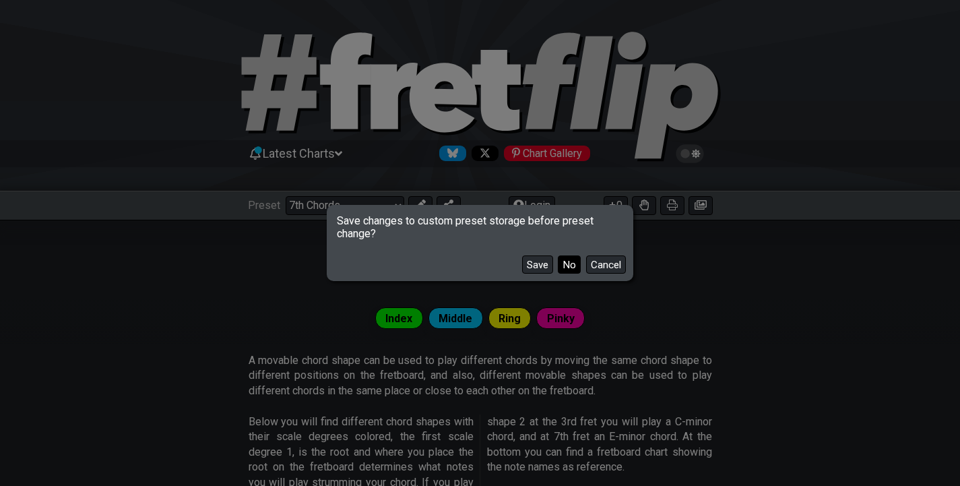
click at [567, 263] on button "No" at bounding box center [569, 264] width 23 height 18
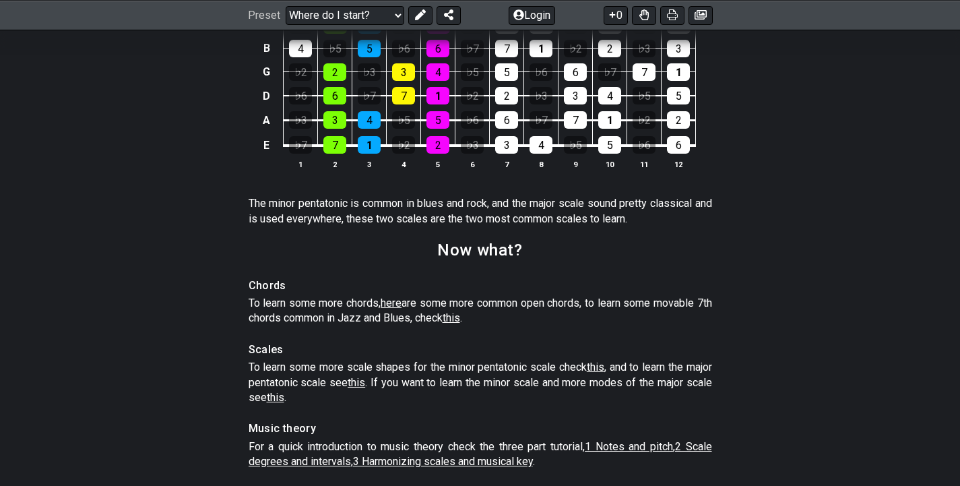
scroll to position [1847, 0]
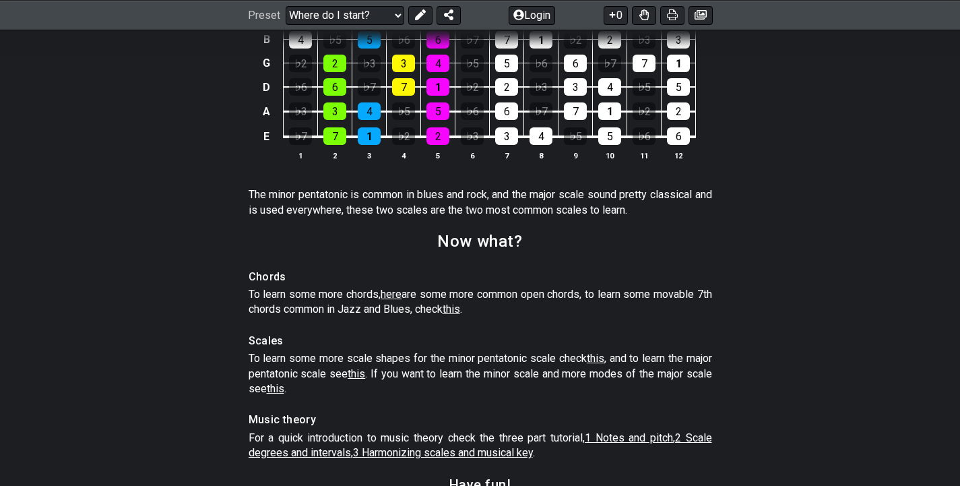
drag, startPoint x: 474, startPoint y: 326, endPoint x: 830, endPoint y: -42, distance: 512.5
drag, startPoint x: 477, startPoint y: 324, endPoint x: 819, endPoint y: -55, distance: 510.7
click at [460, 315] on span "this" at bounding box center [451, 308] width 18 height 13
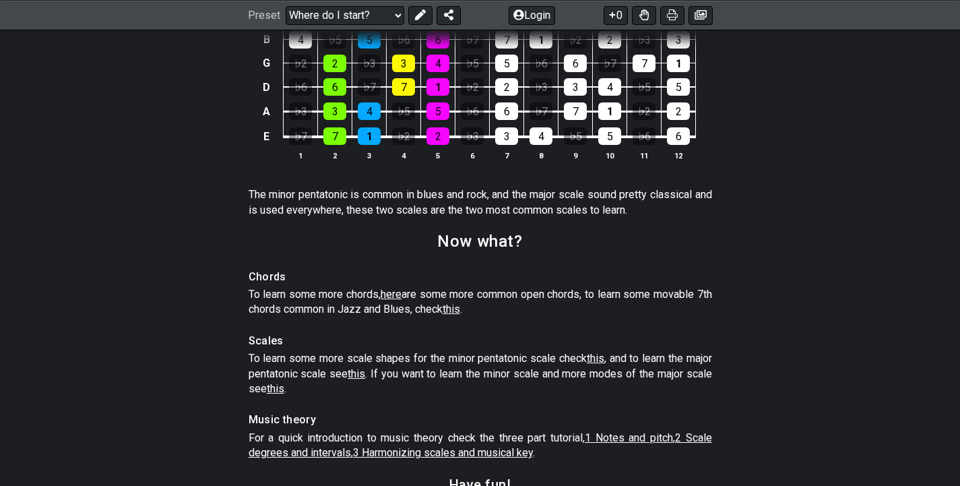
select select "/the-7-modes"
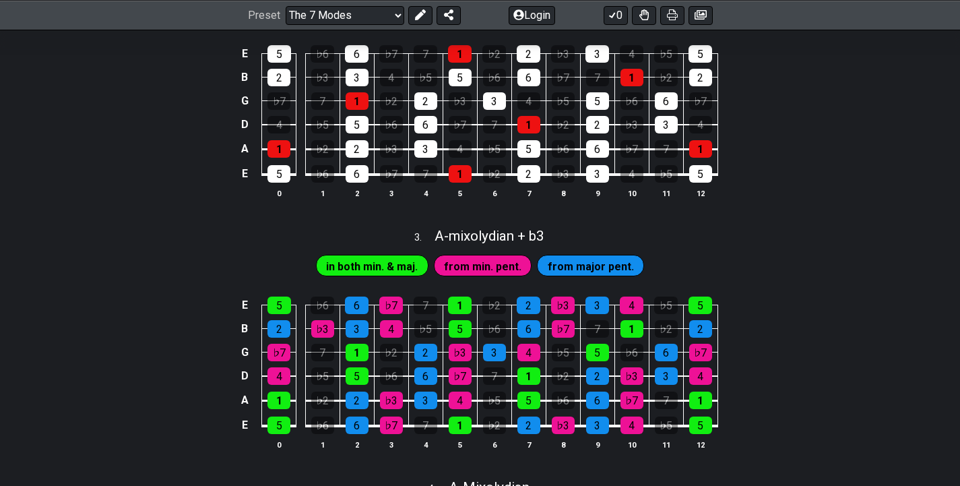
scroll to position [694, 0]
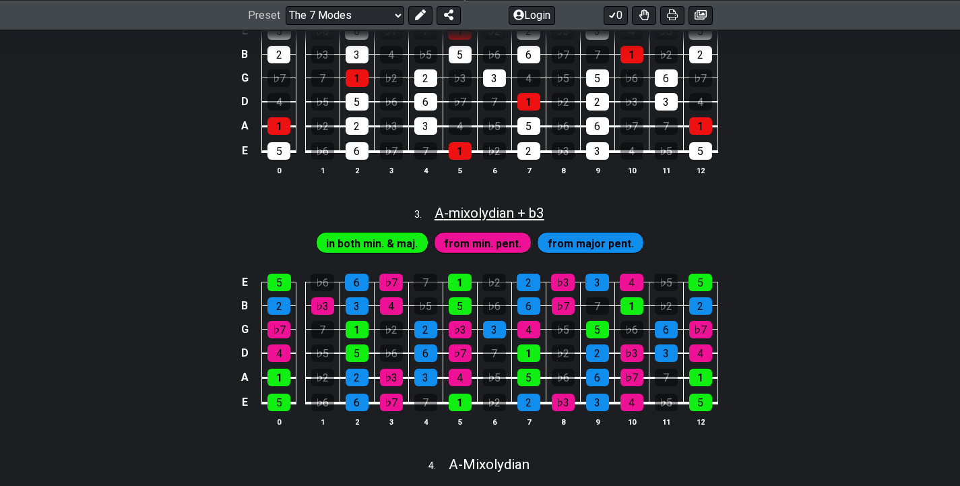
click at [508, 221] on span "A - mixolydian + b3" at bounding box center [489, 213] width 110 height 16
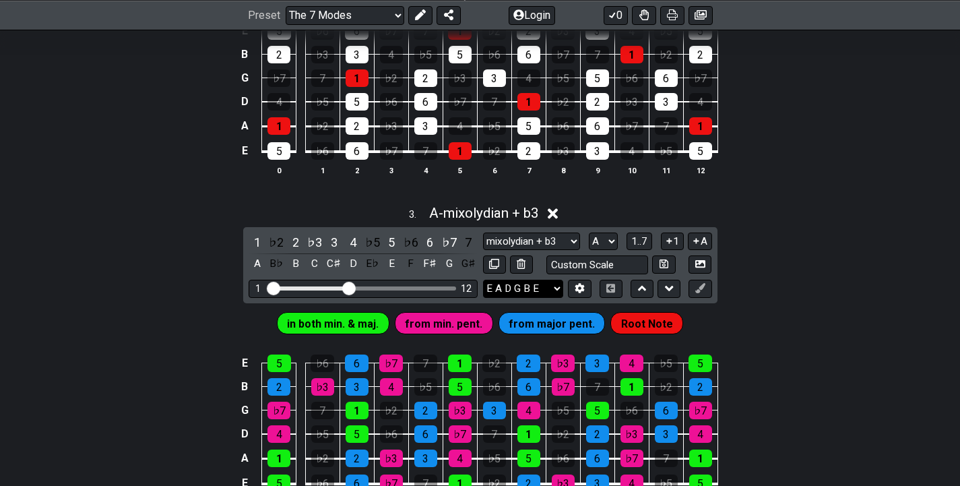
scroll to position [763, 0]
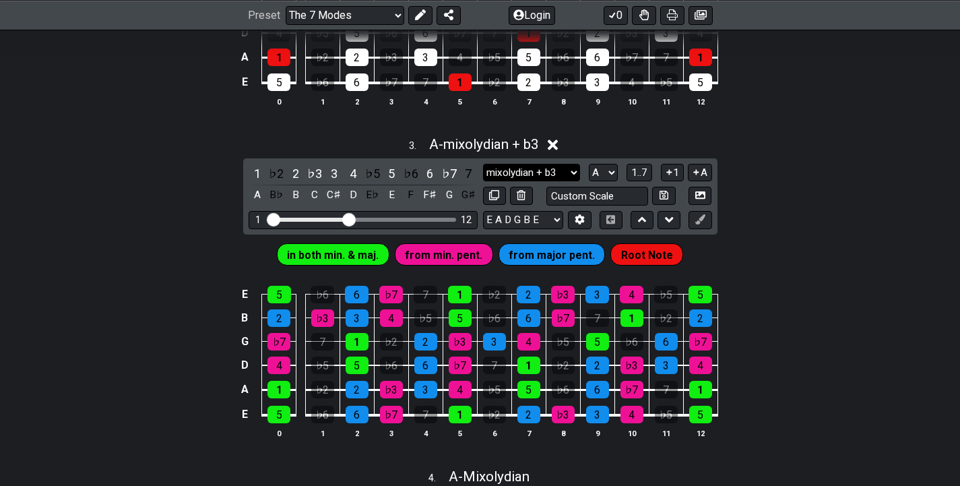
click at [556, 182] on select "mixolydian + b3 mixolydian + b3 Minor Pentatonic Major Pentatonic Minor Blues M…" at bounding box center [531, 173] width 97 height 18
click at [602, 182] on select "A♭ A A♯ B♭ B C C♯ D♭ D D♯ E♭ E F F♯ G♭ G G♯" at bounding box center [603, 173] width 29 height 18
click at [589, 178] on select "A♭ A A♯ B♭ B C C♯ D♭ D D♯ E♭ E F F♯ G♭ G G♯" at bounding box center [603, 173] width 29 height 18
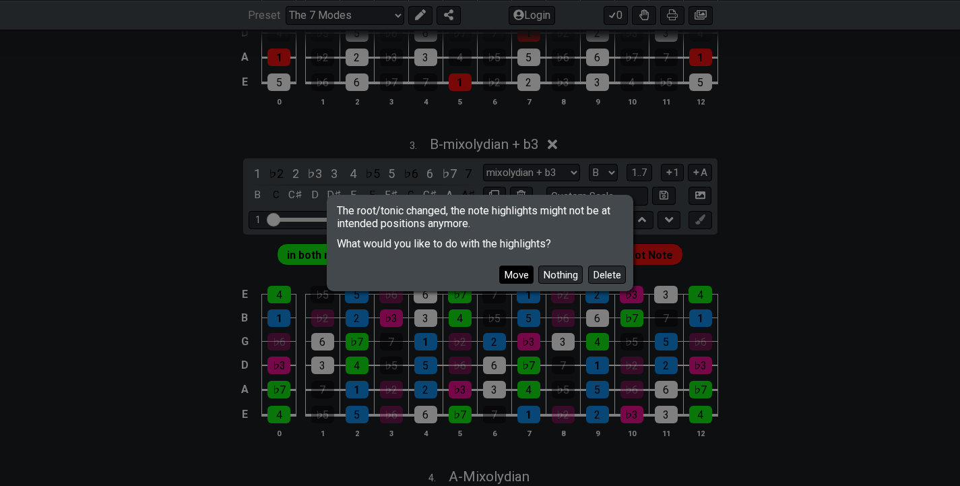
click at [510, 271] on button "Move" at bounding box center [516, 274] width 34 height 18
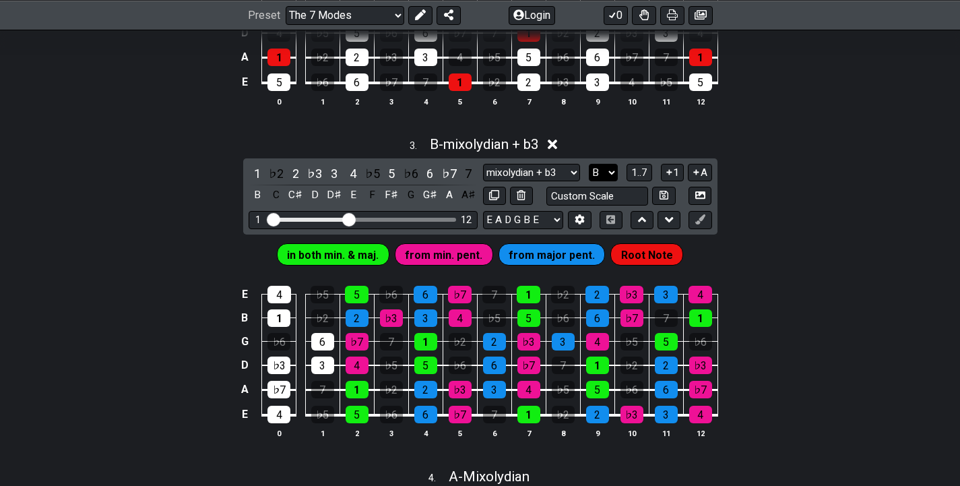
click at [611, 182] on select "A♭ A A♯ B♭ B C C♯ D♭ D D♯ E♭ E F F♯ G♭ G G♯" at bounding box center [603, 173] width 29 height 18
click at [589, 178] on select "A♭ A A♯ B♭ B C C♯ D♭ D D♯ E♭ E F F♯ G♭ G G♯" at bounding box center [603, 173] width 29 height 18
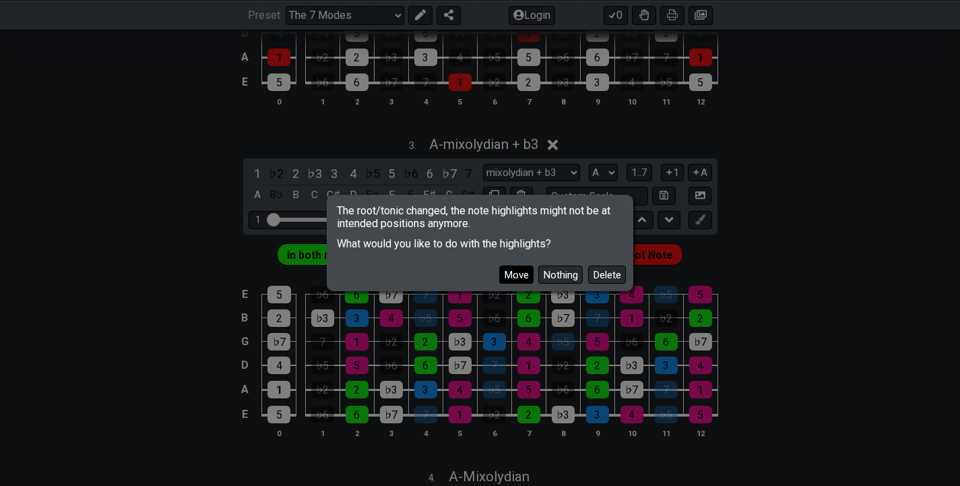
click at [523, 274] on button "Move" at bounding box center [516, 274] width 34 height 18
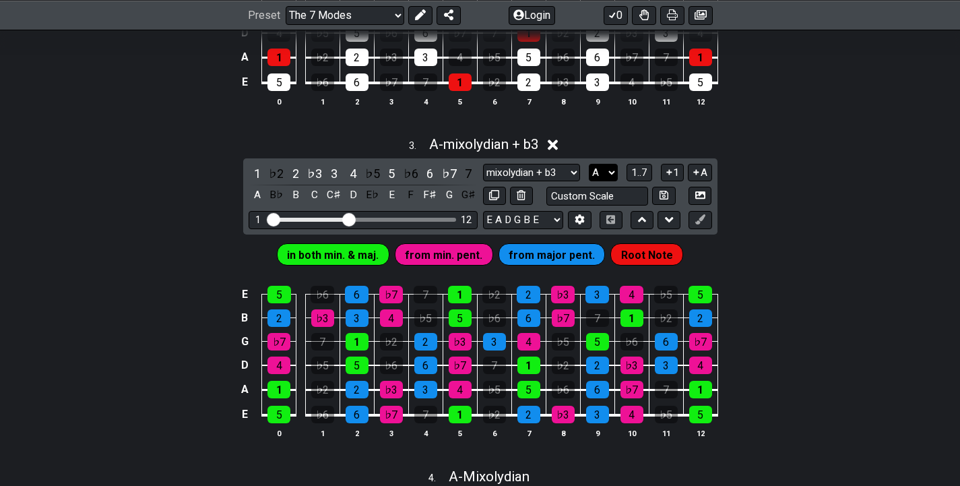
click at [591, 182] on select "A♭ A A♯ B♭ B C C♯ D♭ D D♯ E♭ E F F♯ G♭ G G♯" at bounding box center [603, 173] width 29 height 18
click at [589, 178] on select "A♭ A A♯ B♭ B C C♯ D♭ D D♯ E♭ E F F♯ G♭ G G♯" at bounding box center [603, 173] width 29 height 18
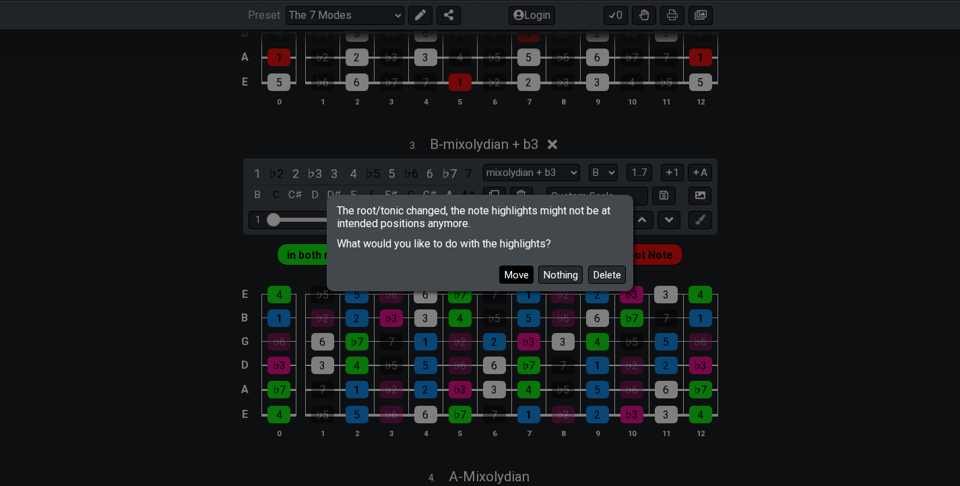
click at [519, 275] on button "Move" at bounding box center [516, 274] width 34 height 18
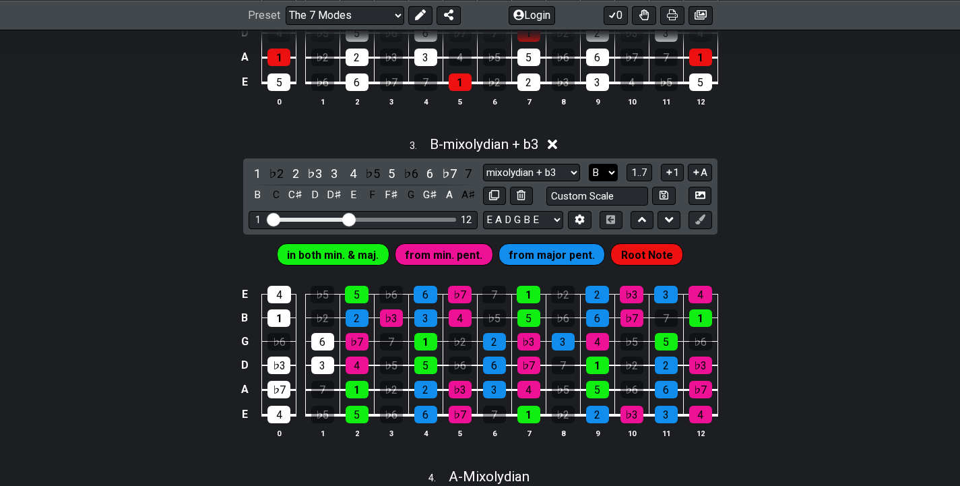
click at [609, 182] on select "A♭ A A♯ B♭ B C C♯ D♭ D D♯ E♭ E F F♯ G♭ G G♯" at bounding box center [603, 173] width 29 height 18
select select "A"
click at [589, 178] on select "A♭ A A♯ B♭ B C C♯ D♭ D D♯ E♭ E F F♯ G♭ G G♯" at bounding box center [603, 173] width 29 height 18
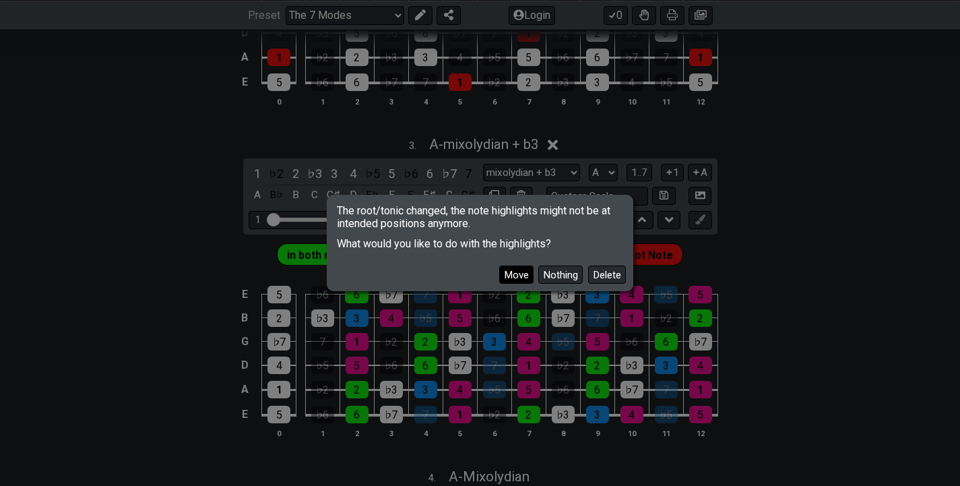
click at [519, 275] on button "Move" at bounding box center [516, 274] width 34 height 18
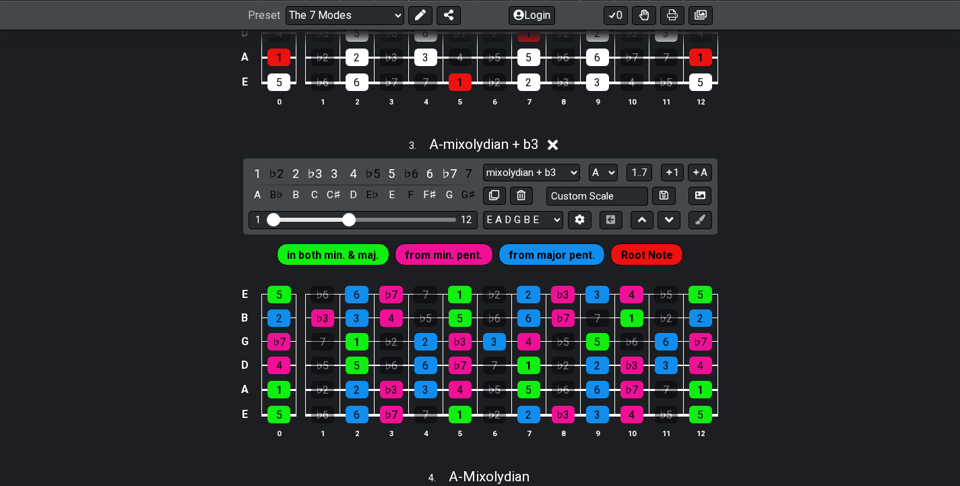
click at [727, 249] on div "in both min. & maj. from min. pent. from major pent. Root Note" at bounding box center [480, 251] width 960 height 34
click at [553, 152] on icon at bounding box center [553, 144] width 10 height 14
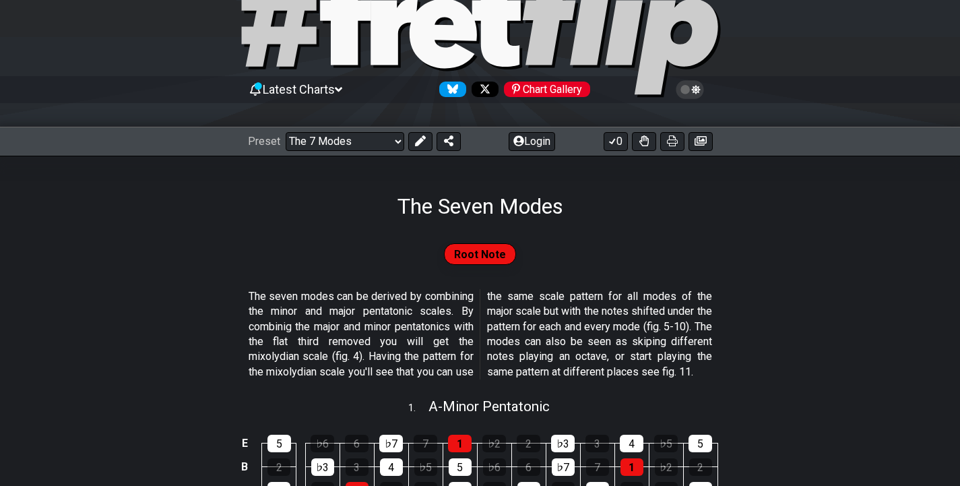
scroll to position [0, 0]
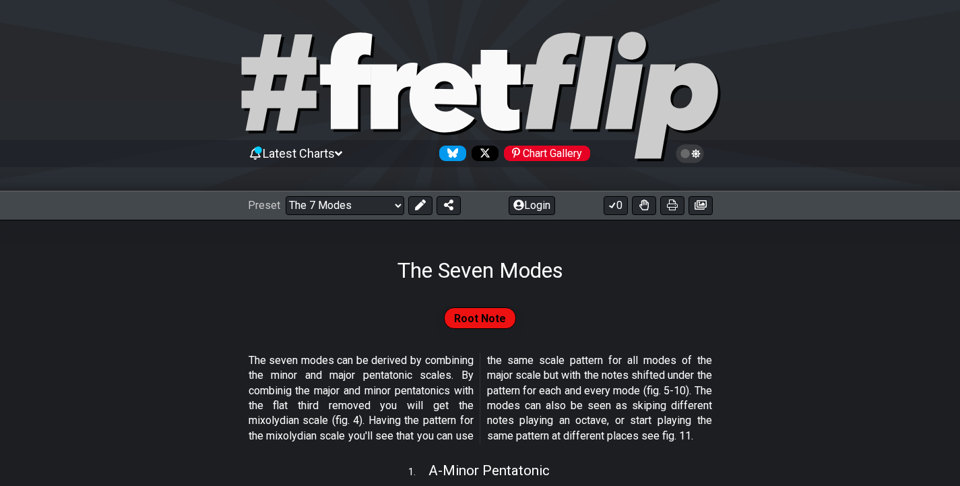
click at [358, 216] on div "Preset Welcome to #fretflip! Initial Preset Custom Preset Minor Pentatonic Majo…" at bounding box center [480, 206] width 960 height 30
click at [353, 207] on select "Welcome to #fretflip! Initial Preset Custom Preset Minor Pentatonic Major Penta…" at bounding box center [345, 205] width 119 height 19
click at [286, 196] on select "Welcome to #fretflip! Initial Preset Custom Preset Minor Pentatonic Major Penta…" at bounding box center [345, 205] width 119 height 19
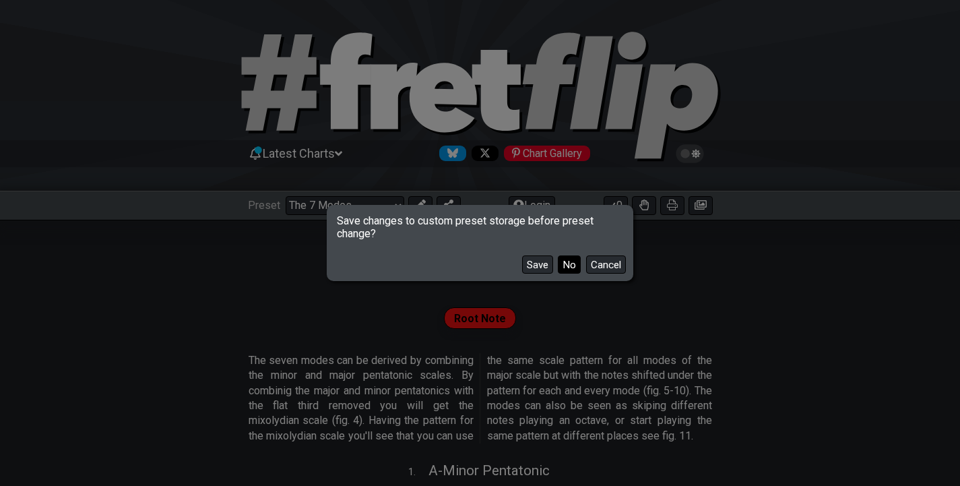
click at [562, 265] on button "No" at bounding box center [569, 264] width 23 height 18
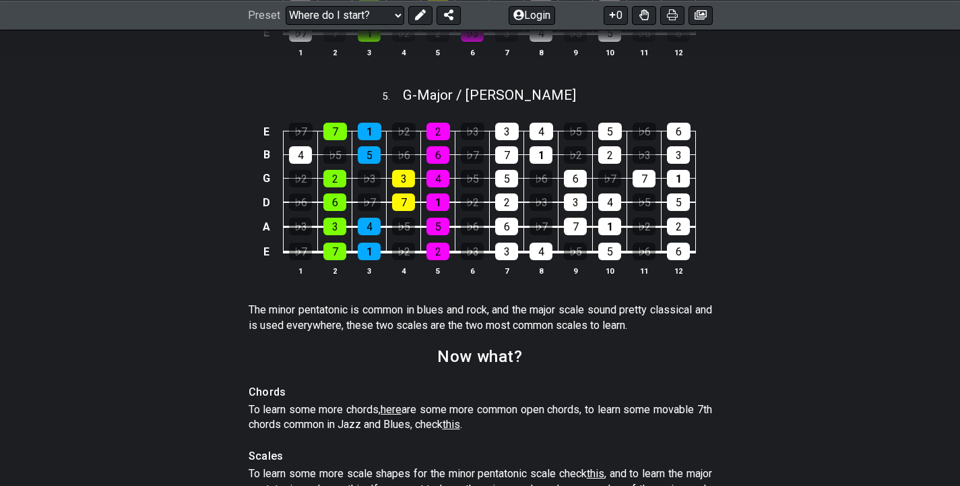
scroll to position [1234, 0]
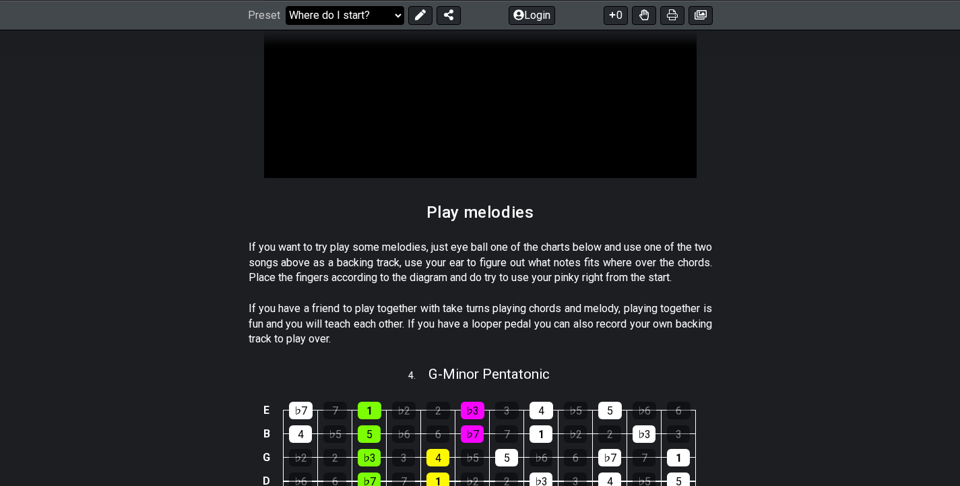
click at [373, 17] on select "Welcome to #fretflip! Initial Preset Custom Preset Minor Pentatonic Major Penta…" at bounding box center [345, 14] width 119 height 19
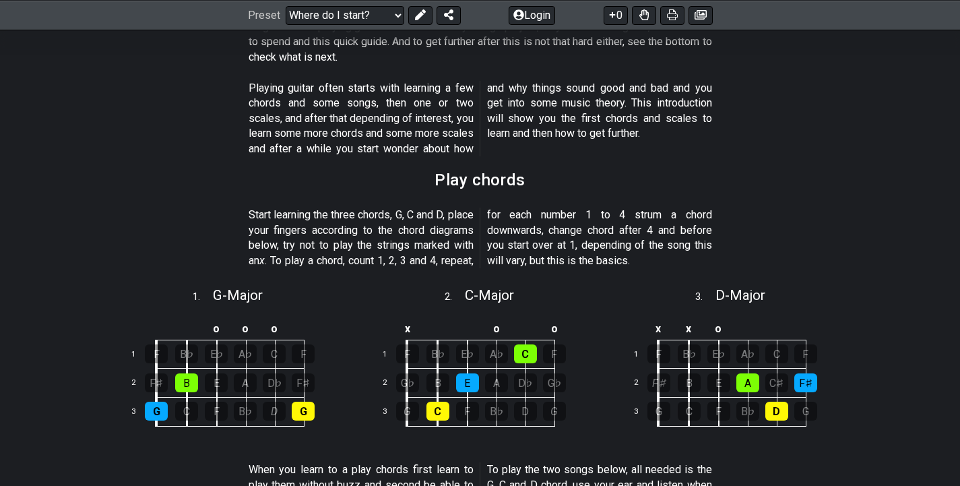
scroll to position [0, 0]
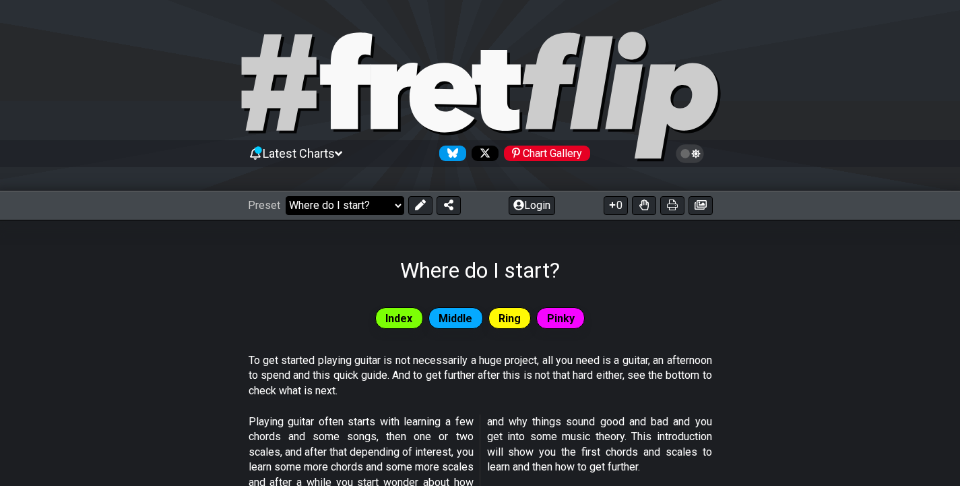
click at [304, 209] on select "Welcome to #fretflip! Initial Preset Custom Preset Minor Pentatonic Major Penta…" at bounding box center [345, 205] width 119 height 19
click at [286, 196] on select "Welcome to #fretflip! Initial Preset Custom Preset Minor Pentatonic Major Penta…" at bounding box center [345, 205] width 119 height 19
select select "/major-triad-arpeggios"
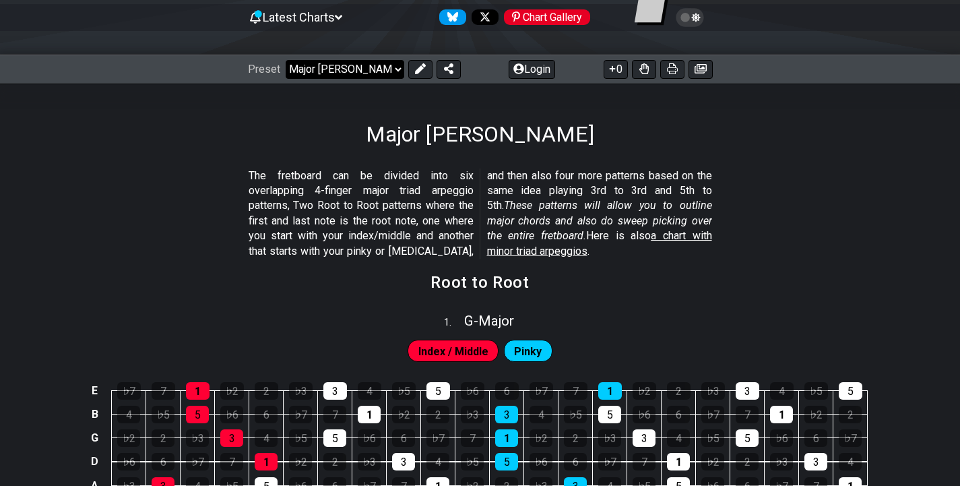
scroll to position [220, 0]
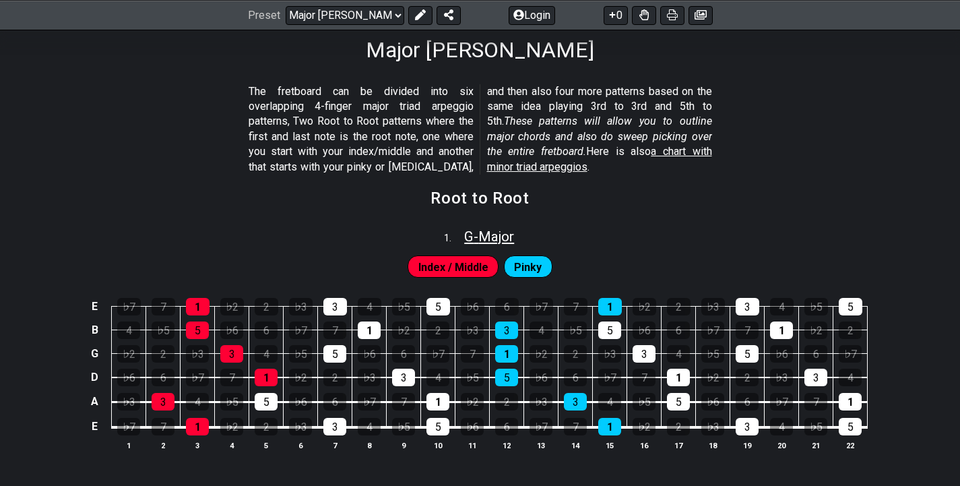
click at [487, 240] on span "G - Major" at bounding box center [489, 236] width 50 height 16
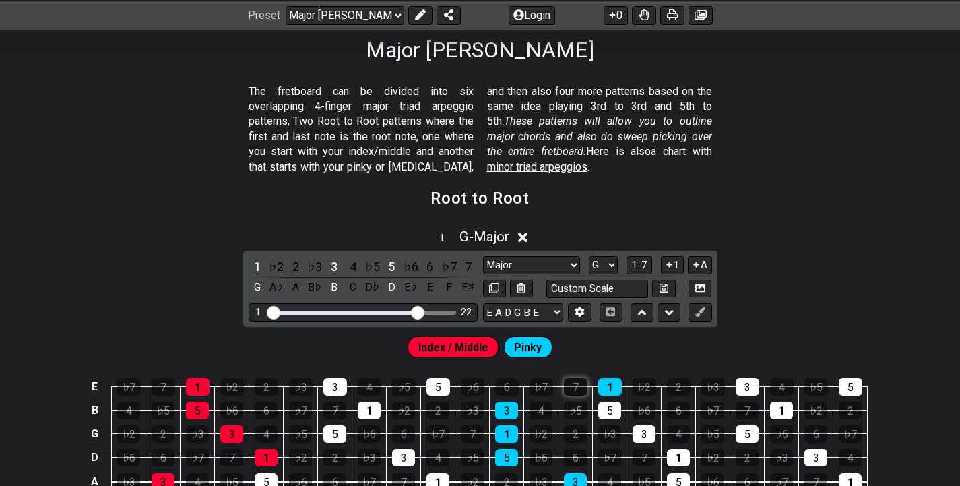
scroll to position [354, 0]
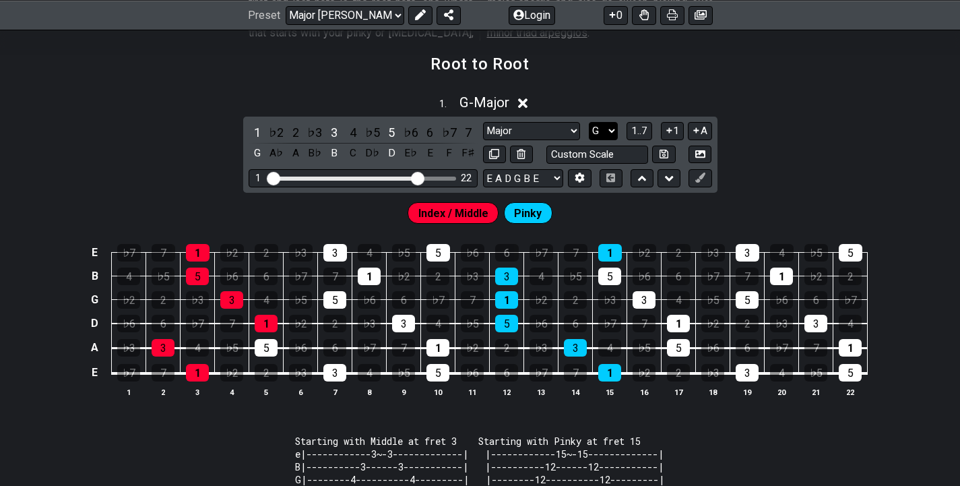
click at [613, 123] on select "A♭ A A♯ B♭ B C C♯ D♭ D D♯ E♭ E F F♯ G♭ G G♯" at bounding box center [603, 131] width 29 height 18
click at [589, 122] on select "A♭ A A♯ B♭ B C C♯ D♭ D D♯ E♭ E F F♯ G♭ G G♯" at bounding box center [603, 131] width 29 height 18
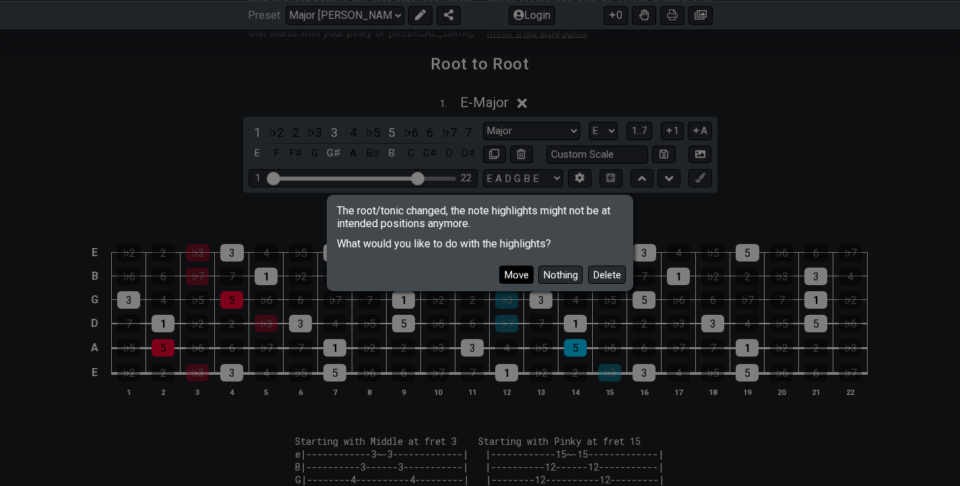
click at [521, 272] on button "Move" at bounding box center [516, 274] width 34 height 18
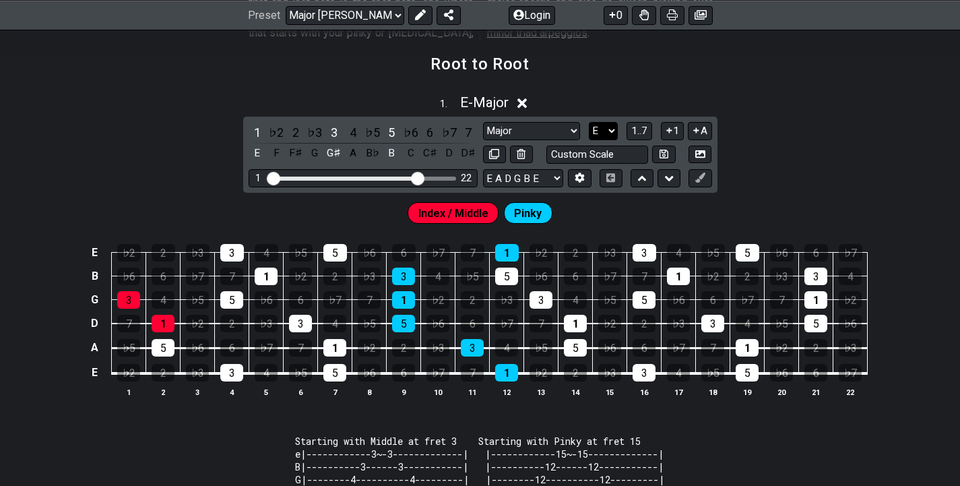
click at [609, 128] on select "A♭ A A♯ B♭ B C C♯ D♭ D D♯ E♭ E F F♯ G♭ G G♯" at bounding box center [603, 131] width 29 height 18
click at [589, 122] on select "A♭ A A♯ B♭ B C C♯ D♭ D D♯ E♭ E F F♯ G♭ G G♯" at bounding box center [603, 131] width 29 height 18
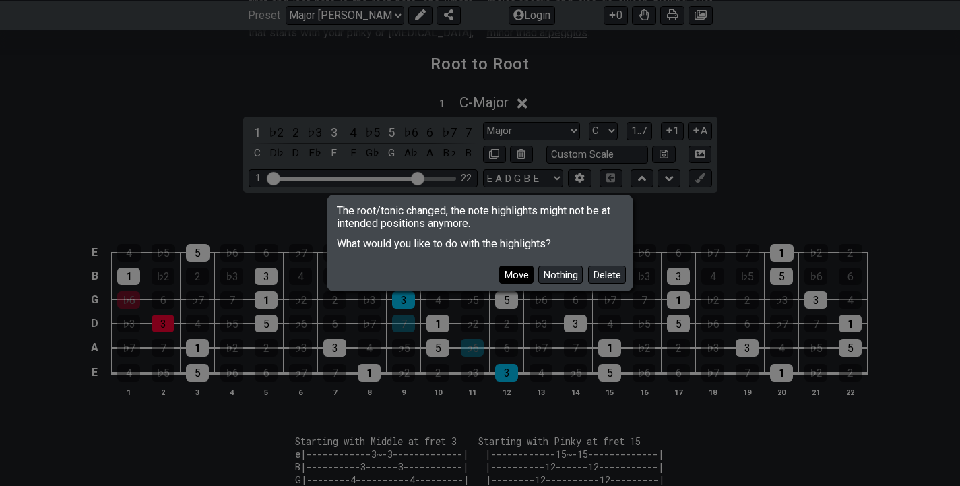
click at [510, 269] on button "Move" at bounding box center [516, 274] width 34 height 18
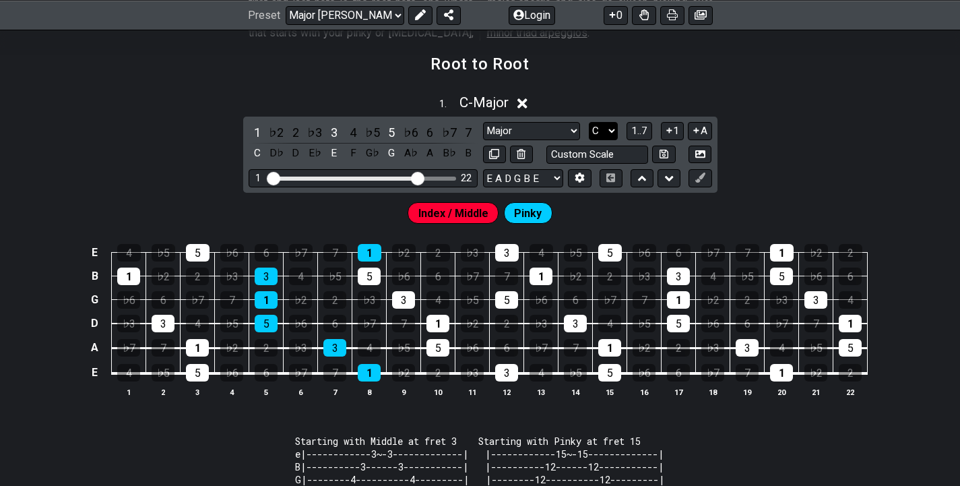
click at [601, 134] on select "A♭ A A♯ B♭ B C C♯ D♭ D D♯ E♭ E F F♯ G♭ G G♯" at bounding box center [603, 131] width 29 height 18
click at [589, 122] on select "A♭ A A♯ B♭ B C C♯ D♭ D D♯ E♭ E F F♯ G♭ G G♯" at bounding box center [603, 131] width 29 height 18
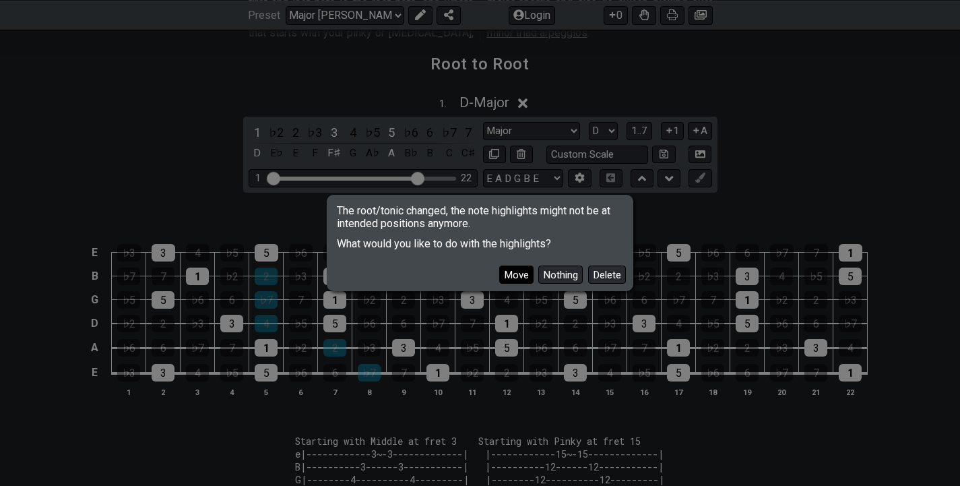
click at [508, 273] on button "Move" at bounding box center [516, 274] width 34 height 18
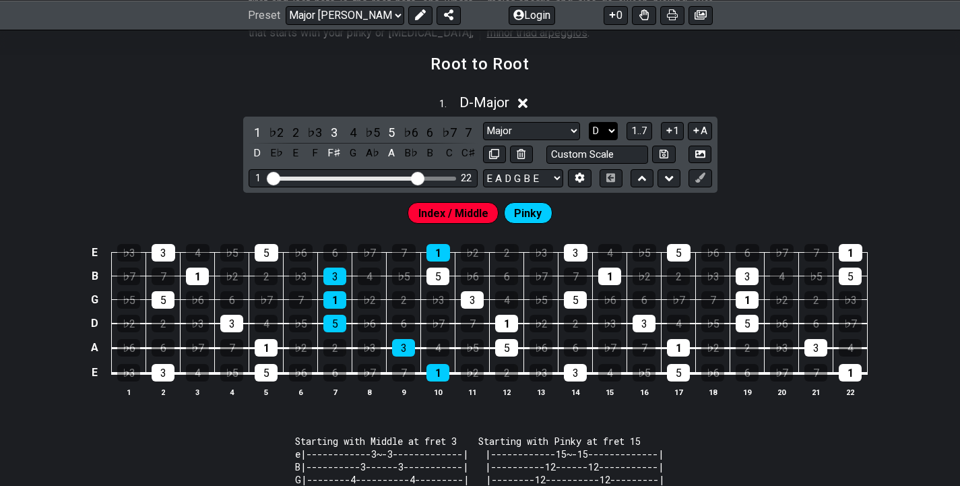
click at [596, 130] on select "A♭ A A♯ B♭ B C C♯ D♭ D D♯ E♭ E F F♯ G♭ G G♯" at bounding box center [603, 131] width 29 height 18
click at [405, 372] on div "7" at bounding box center [403, 373] width 23 height 18
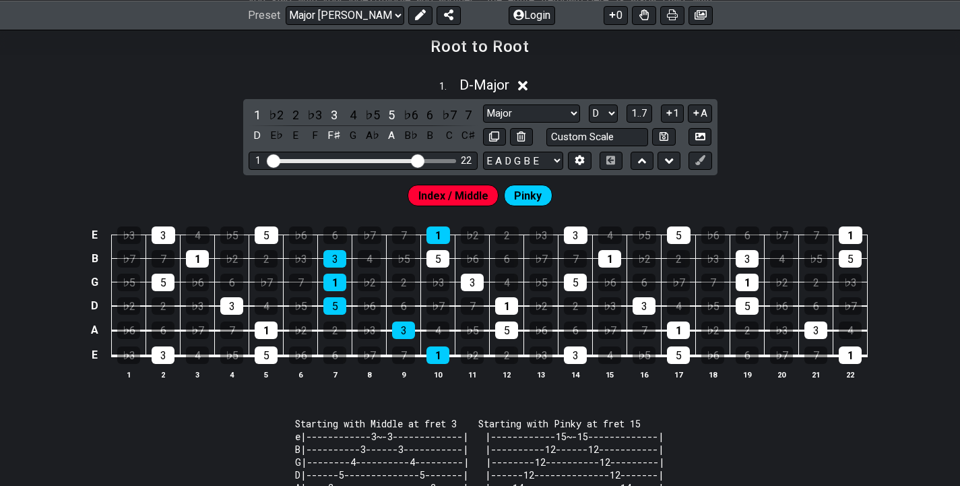
scroll to position [355, 0]
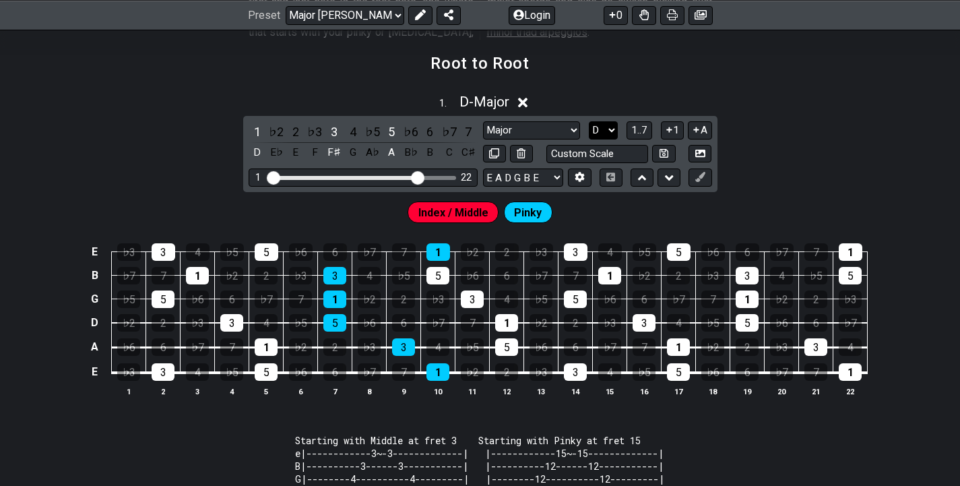
click at [605, 133] on select "A♭ A A♯ B♭ B C C♯ D♭ D D♯ E♭ E F F♯ G♭ G G♯" at bounding box center [603, 130] width 29 height 18
click at [589, 121] on select "A♭ A A♯ B♭ B C C♯ D♭ D D♯ E♭ E F F♯ G♭ G G♯" at bounding box center [603, 130] width 29 height 18
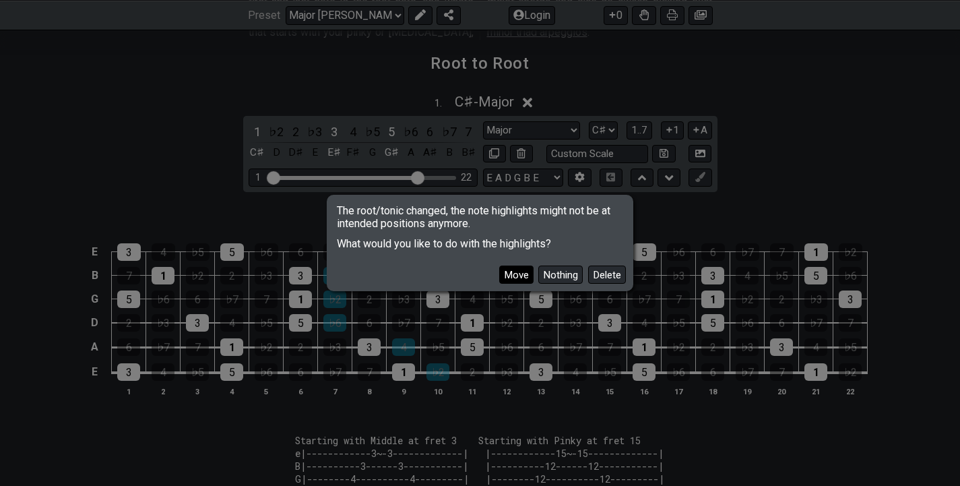
click at [513, 270] on button "Move" at bounding box center [516, 274] width 34 height 18
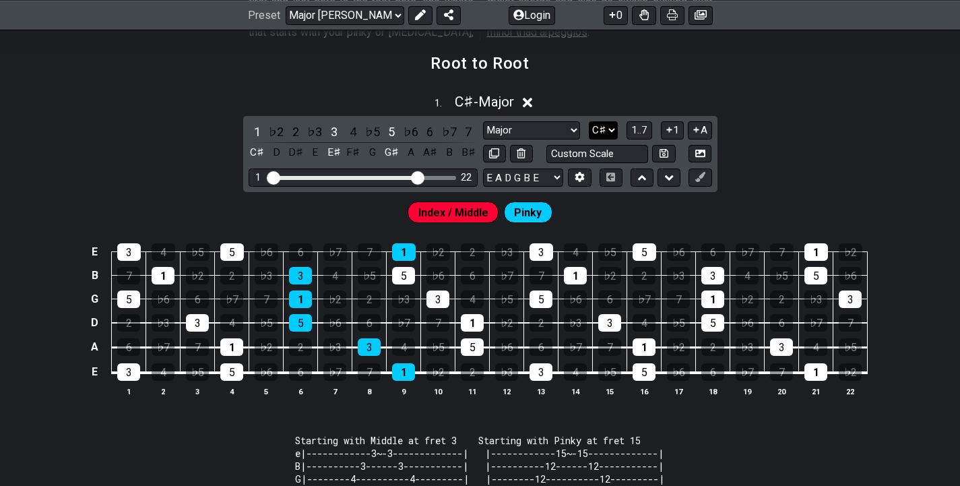
click at [610, 129] on select "A♭ A A♯ B♭ B C C♯ D♭ D D♯ E♭ E F F♯ G♭ G G♯" at bounding box center [603, 130] width 29 height 18
select select "A"
click at [589, 121] on select "A♭ A A♯ B♭ B C C♯ D♭ D D♯ E♭ E F F♯ G♭ G G♯" at bounding box center [603, 130] width 29 height 18
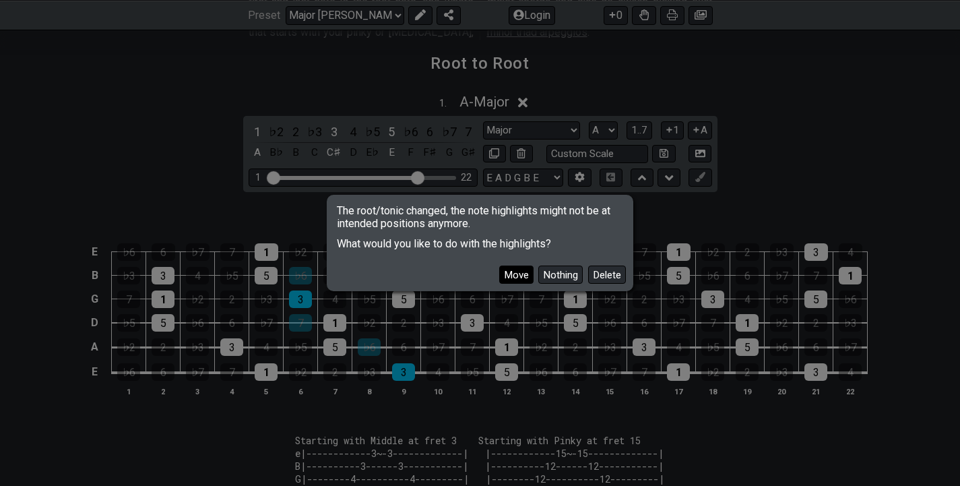
click at [517, 270] on button "Move" at bounding box center [516, 274] width 34 height 18
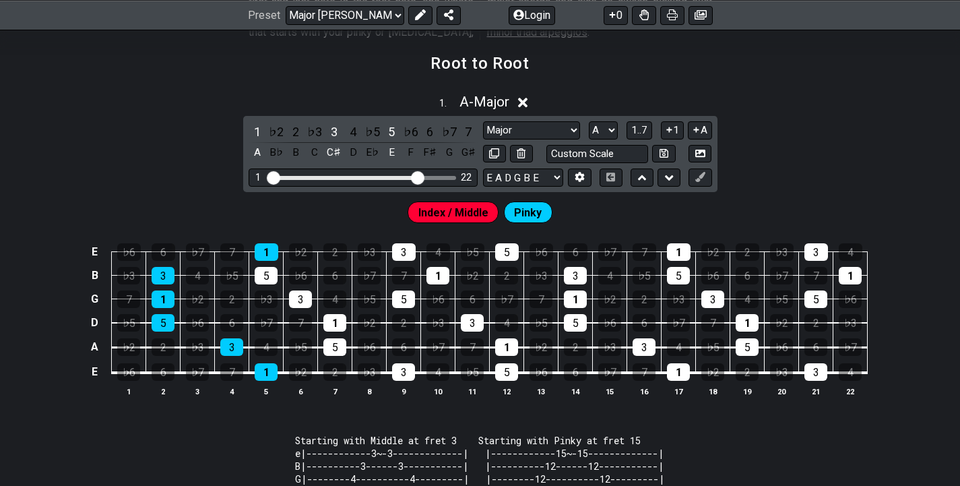
scroll to position [190, 0]
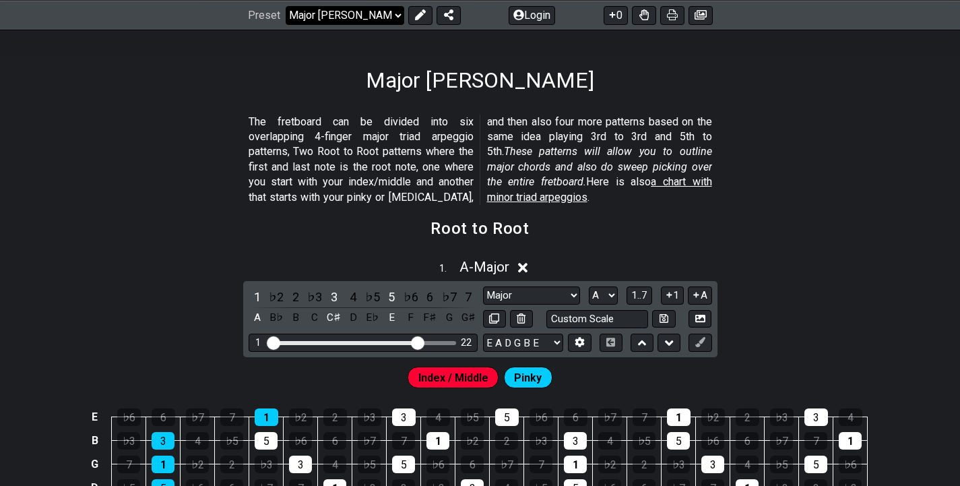
click at [369, 16] on select "Welcome to #fretflip! Initial Preset Custom Preset Minor Pentatonic Major Penta…" at bounding box center [345, 15] width 119 height 19
click at [286, 6] on select "Welcome to #fretflip! Initial Preset Custom Preset Minor Pentatonic Major Penta…" at bounding box center [345, 15] width 119 height 19
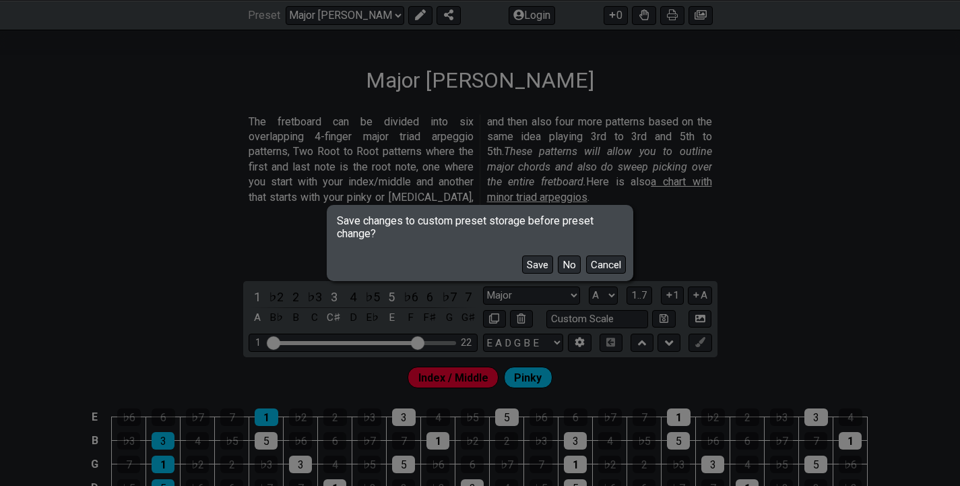
scroll to position [198, 0]
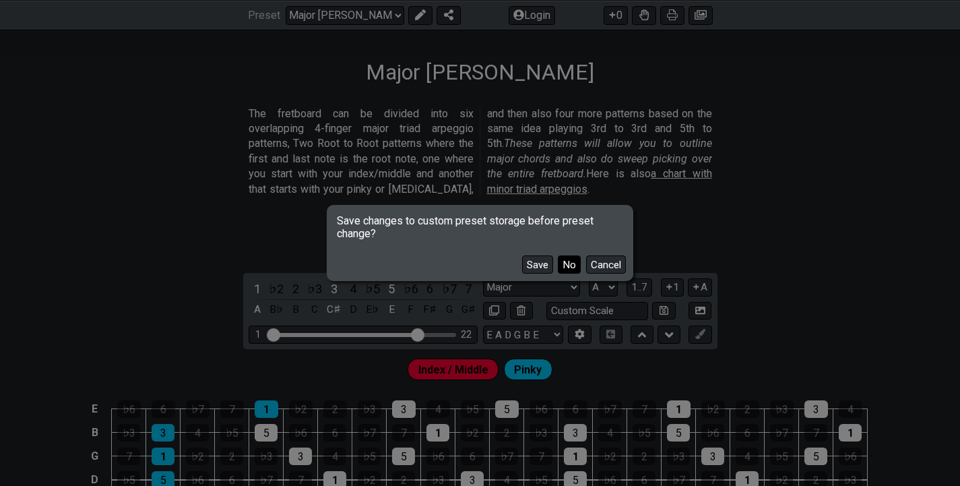
click at [566, 263] on button "No" at bounding box center [569, 264] width 23 height 18
select select "/guitar-scales"
select select "C"
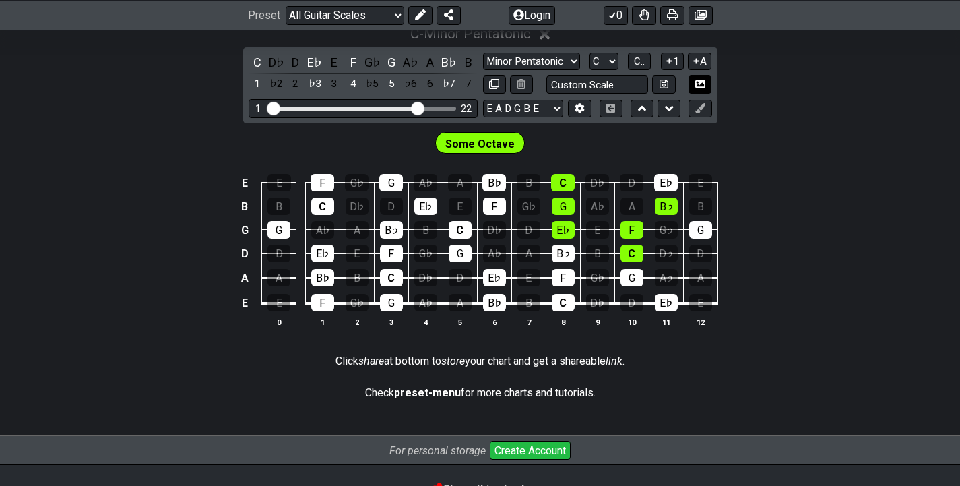
scroll to position [300, 0]
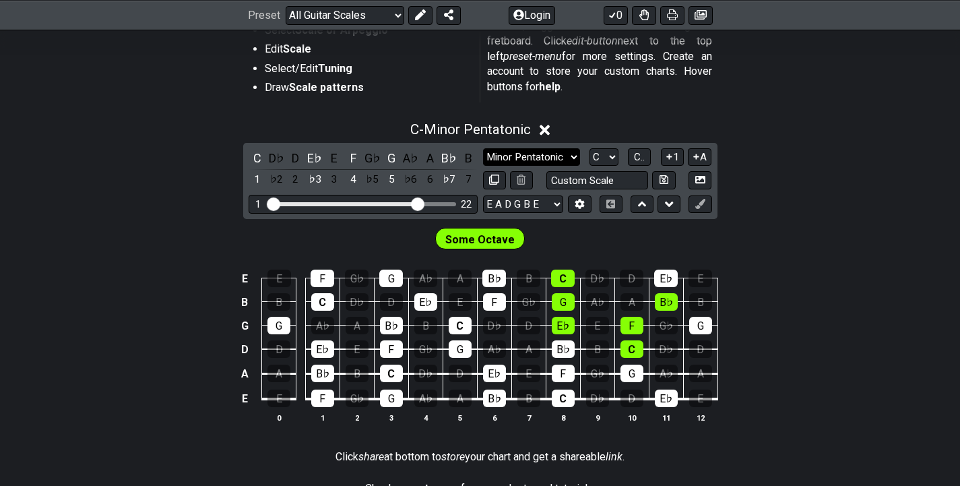
click at [574, 160] on select "Minor Pentatonic Root Minor Pentatonic Major Pentatonic Minor Blues Major Blues…" at bounding box center [531, 157] width 97 height 18
select select "Major / [PERSON_NAME]"
click at [483, 148] on select "Minor Pentatonic Root Minor Pentatonic Major Pentatonic Minor Blues Major Blues…" at bounding box center [531, 157] width 97 height 18
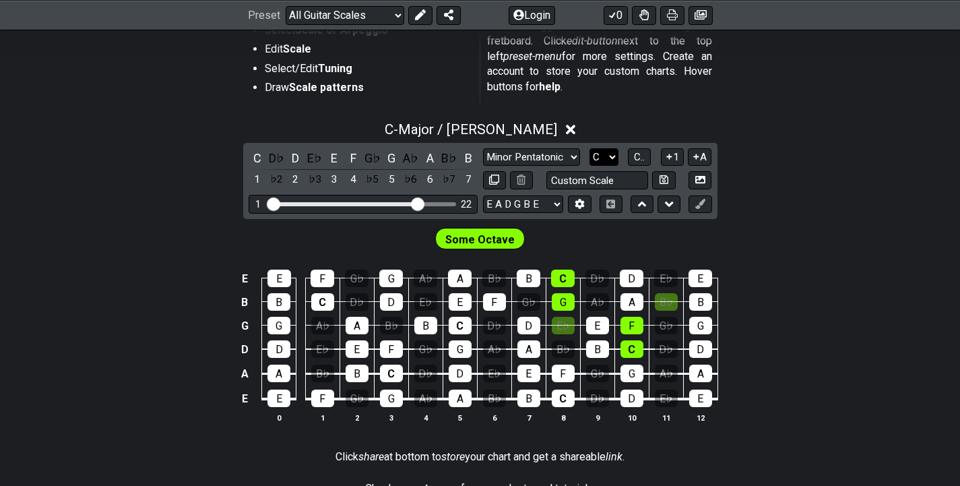
click at [609, 161] on select "A♭ A A♯ B♭ B C C♯ D♭ D D♯ E♭ E F F♯ G♭ G G♯" at bounding box center [603, 157] width 29 height 18
click at [589, 148] on select "A♭ A A♯ B♭ B C C♯ D♭ D D♯ E♭ E F F♯ G♭ G G♯" at bounding box center [603, 157] width 29 height 18
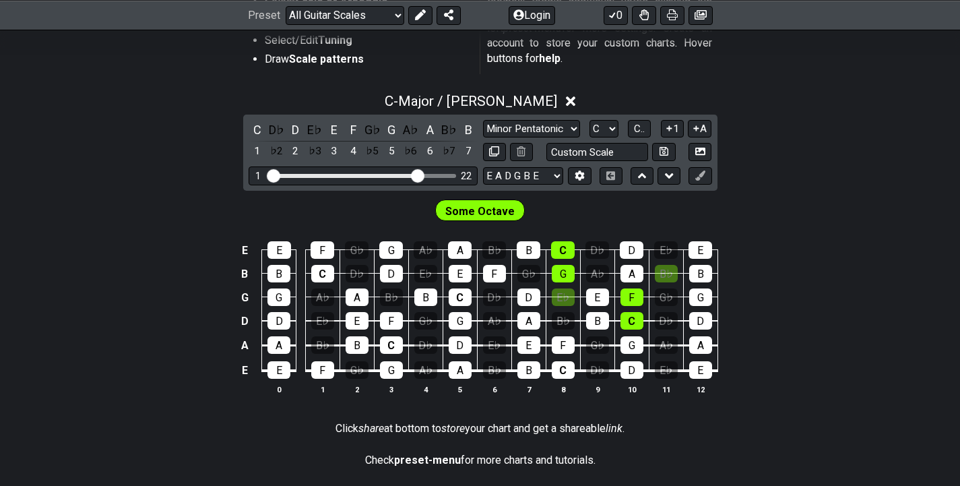
click at [504, 209] on span "Some Octave" at bounding box center [479, 211] width 69 height 20
click at [618, 131] on select "A♭ A A♯ B♭ B C C♯ D♭ D D♯ E♭ E F F♯ G♭ G G♯" at bounding box center [603, 129] width 29 height 18
select select "C#"
click at [589, 120] on select "A♭ A A♯ B♭ B C C♯ D♭ D D♯ E♭ E F F♯ G♭ G G♯" at bounding box center [603, 129] width 29 height 18
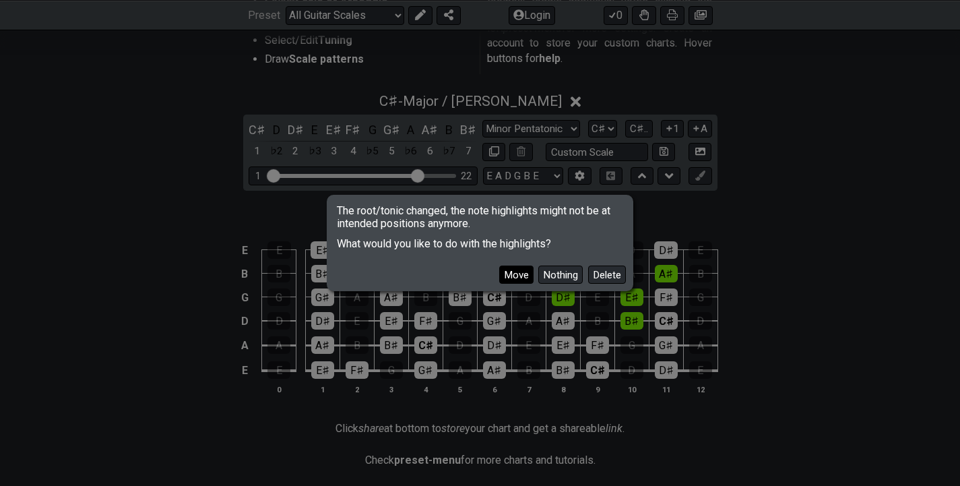
click at [518, 268] on button "Move" at bounding box center [516, 274] width 34 height 18
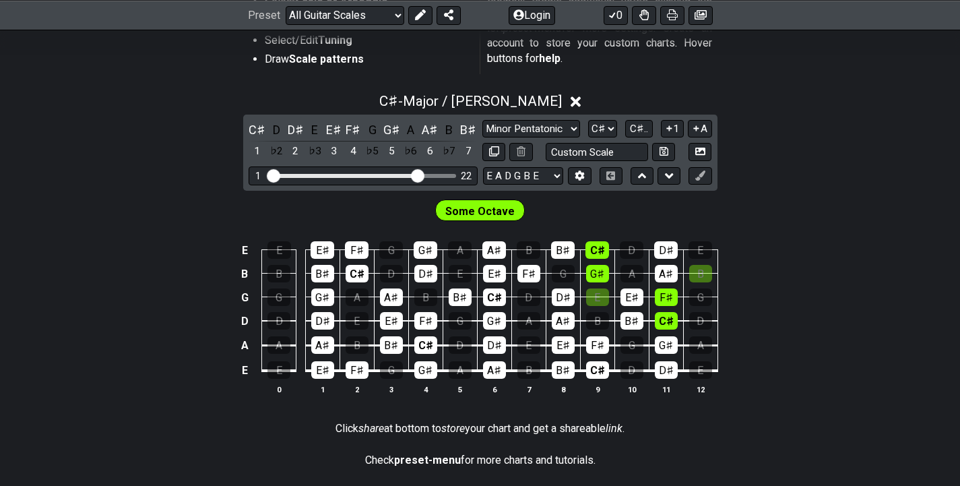
scroll to position [0, 0]
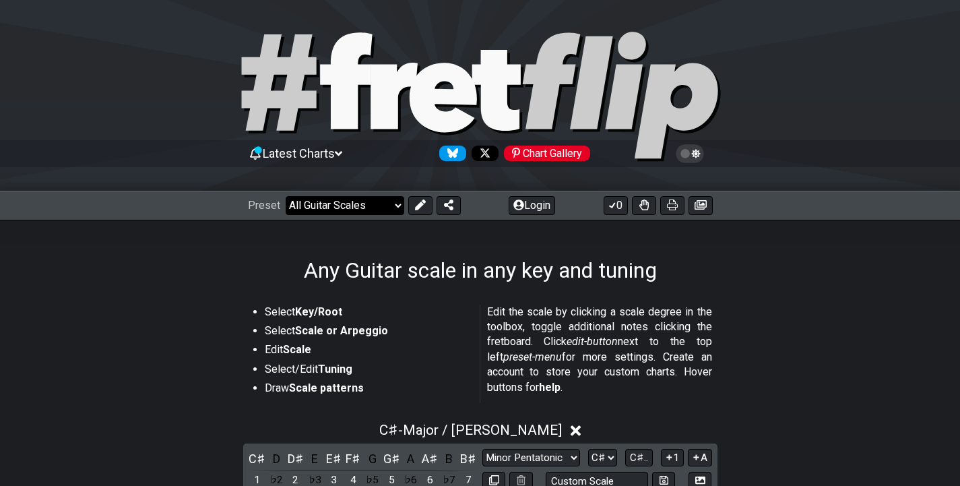
click at [372, 212] on select "Welcome to #fretflip! Initial Preset Custom Preset Minor Pentatonic Major Penta…" at bounding box center [345, 205] width 119 height 19
click at [286, 196] on select "Welcome to #fretflip! Initial Preset Custom Preset Minor Pentatonic Major Penta…" at bounding box center [345, 205] width 119 height 19
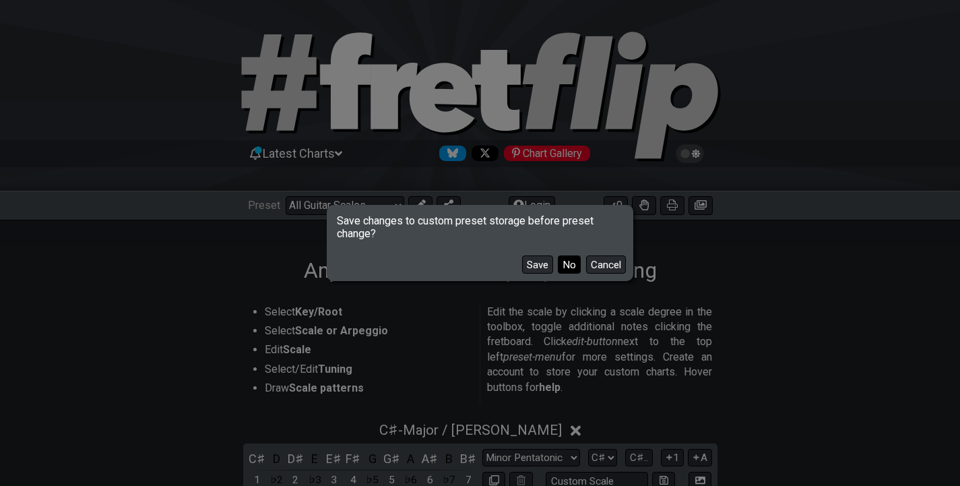
click at [564, 260] on button "No" at bounding box center [569, 264] width 23 height 18
select select "/major-triad-arpeggios"
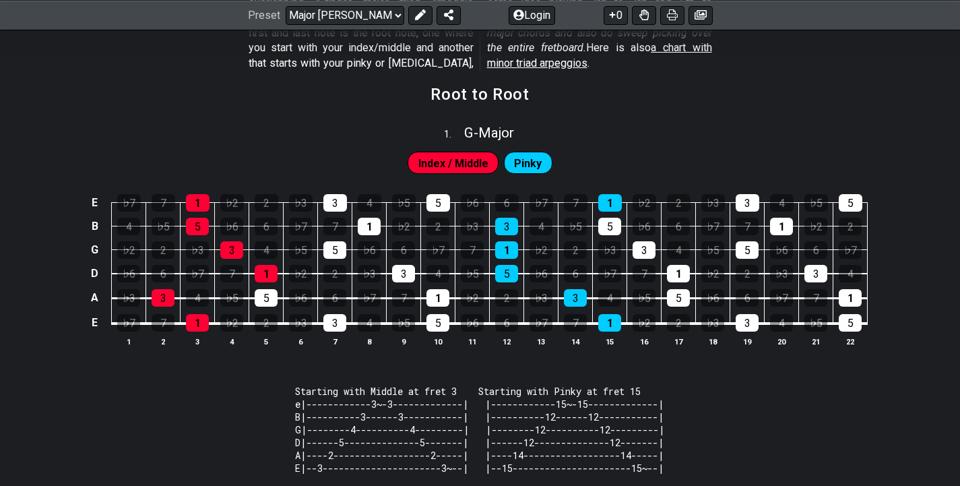
scroll to position [333, 0]
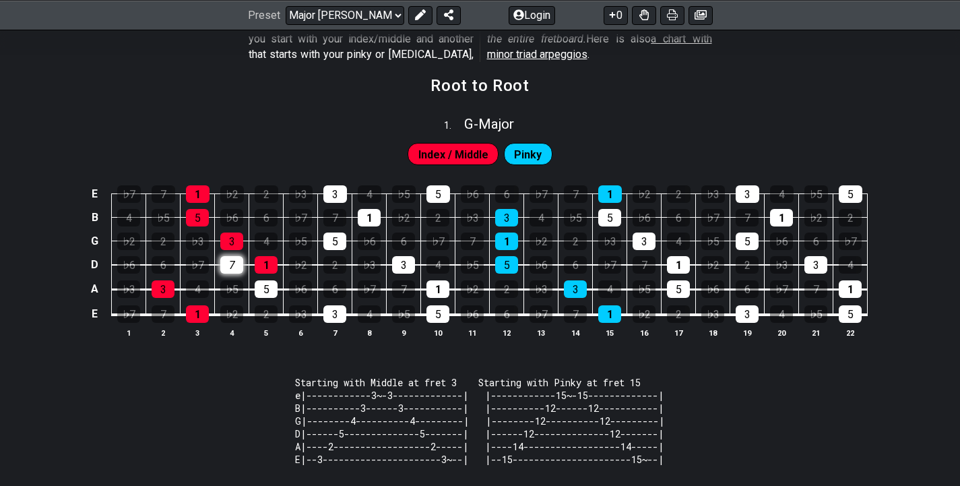
click at [236, 263] on div "7" at bounding box center [231, 265] width 23 height 18
click at [166, 192] on div "7" at bounding box center [164, 194] width 24 height 18
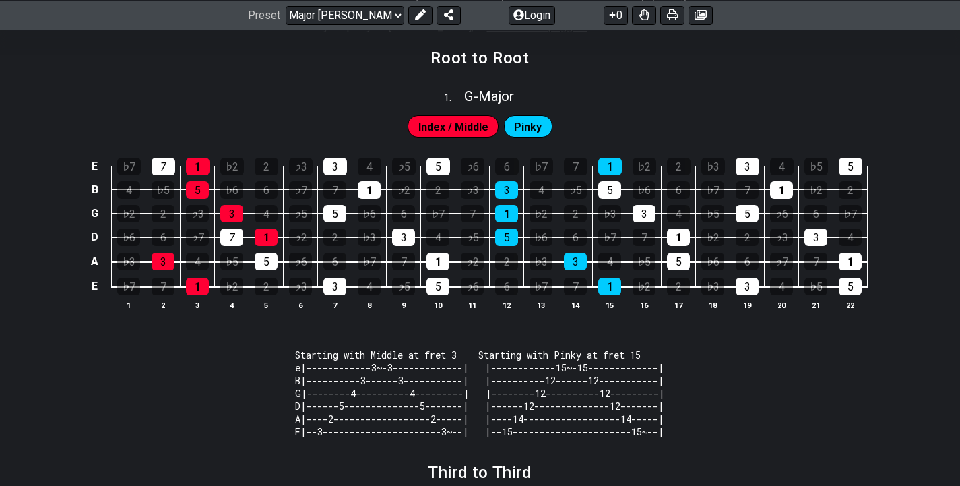
scroll to position [331, 0]
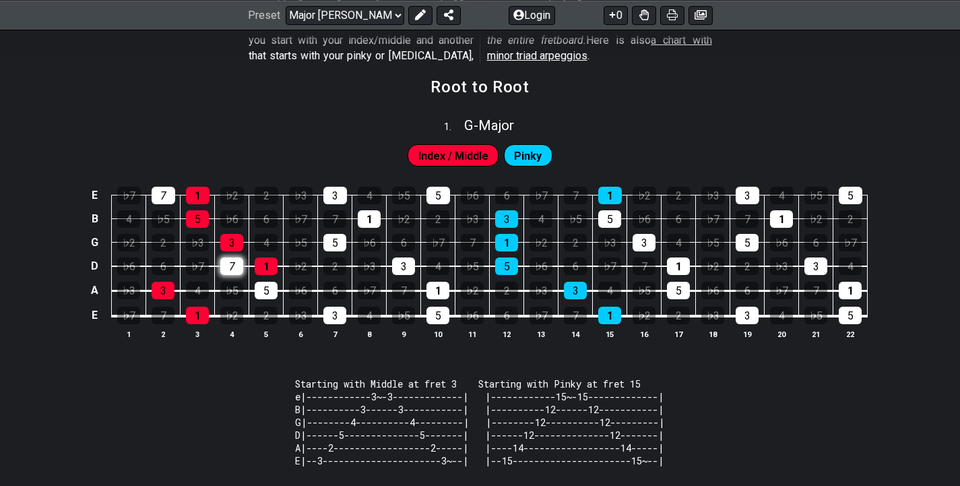
click at [241, 265] on div "7" at bounding box center [231, 266] width 23 height 18
click at [172, 193] on div "7" at bounding box center [164, 196] width 24 height 18
click at [337, 187] on div "3" at bounding box center [335, 196] width 24 height 18
click at [331, 198] on div "3" at bounding box center [335, 196] width 24 height 18
